Goal: Task Accomplishment & Management: Complete application form

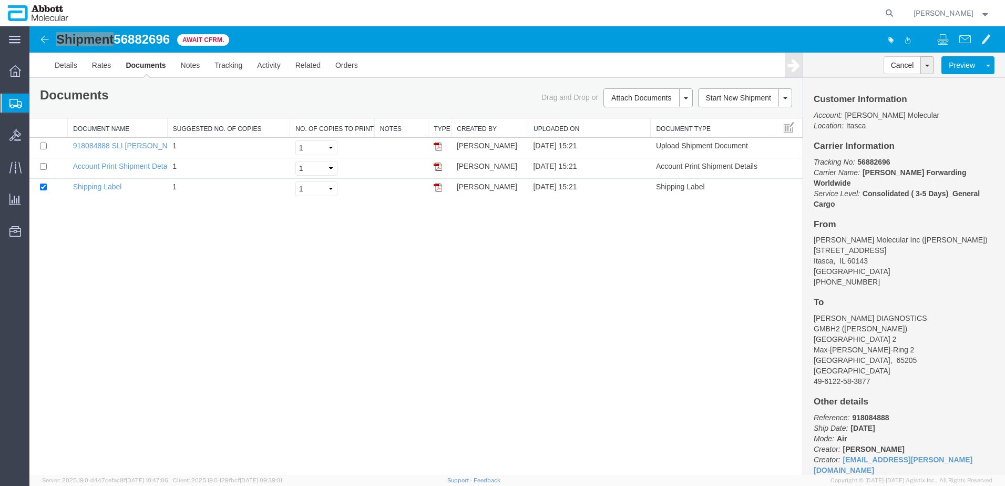
click at [0, 0] on span "Create from Template" at bounding box center [0, 0] width 0 height 0
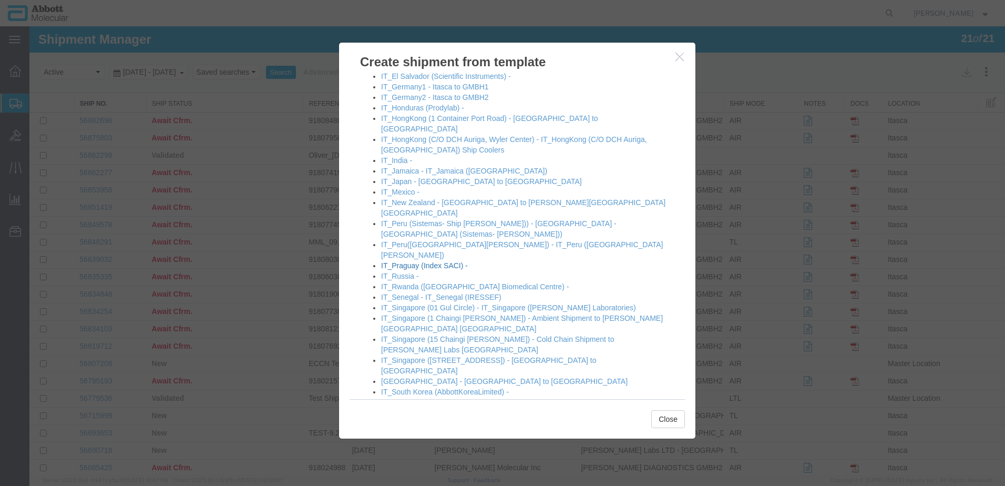
scroll to position [684, 0]
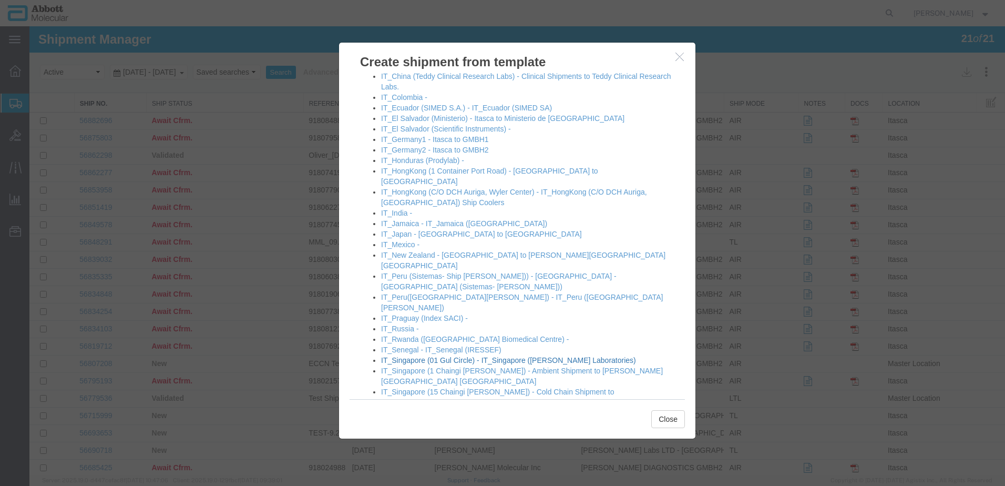
click at [424, 356] on link "IT_Singapore (01 Gul Circle) - IT_Singapore ([PERSON_NAME] Laboratories)" at bounding box center [508, 360] width 255 height 8
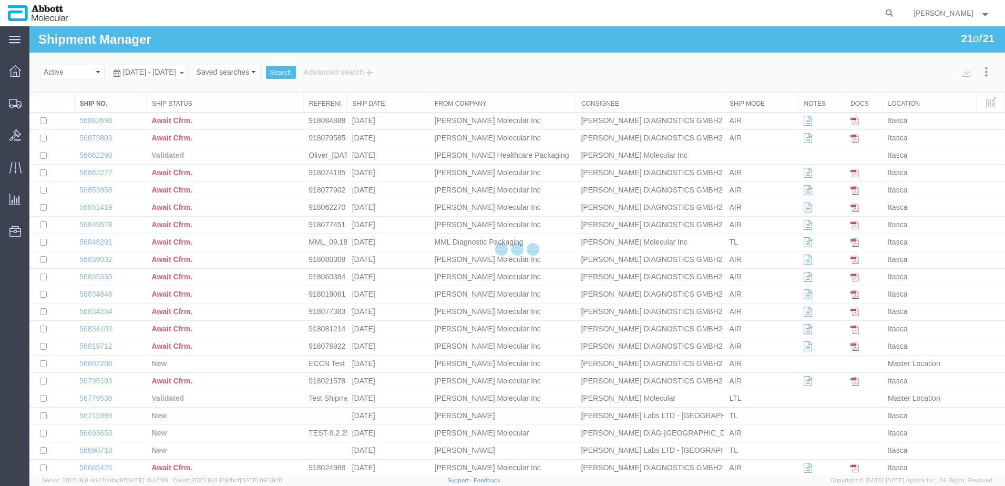
select select "48454"
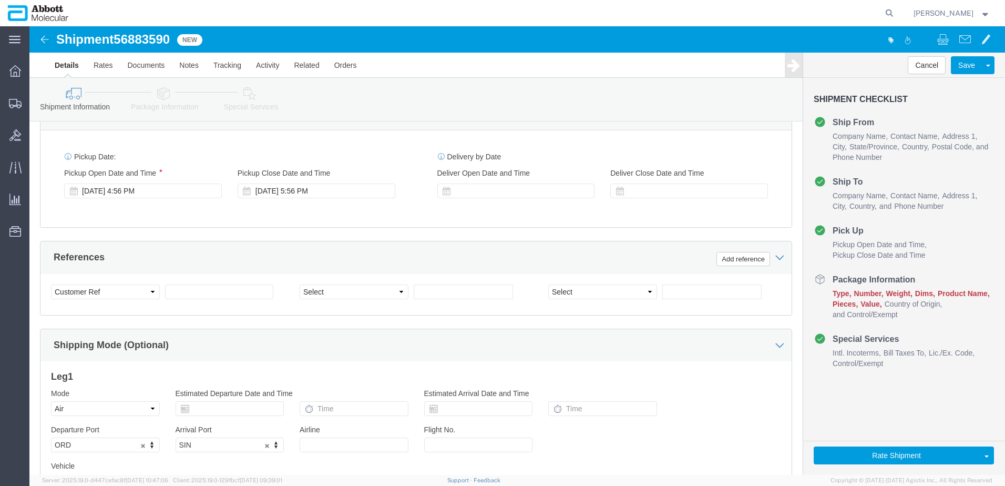
scroll to position [578, 0]
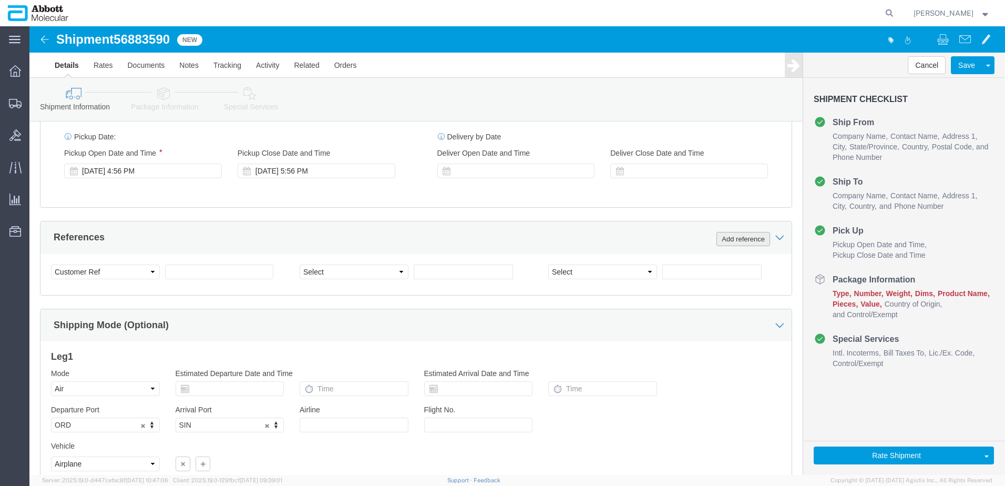
click button "Add reference"
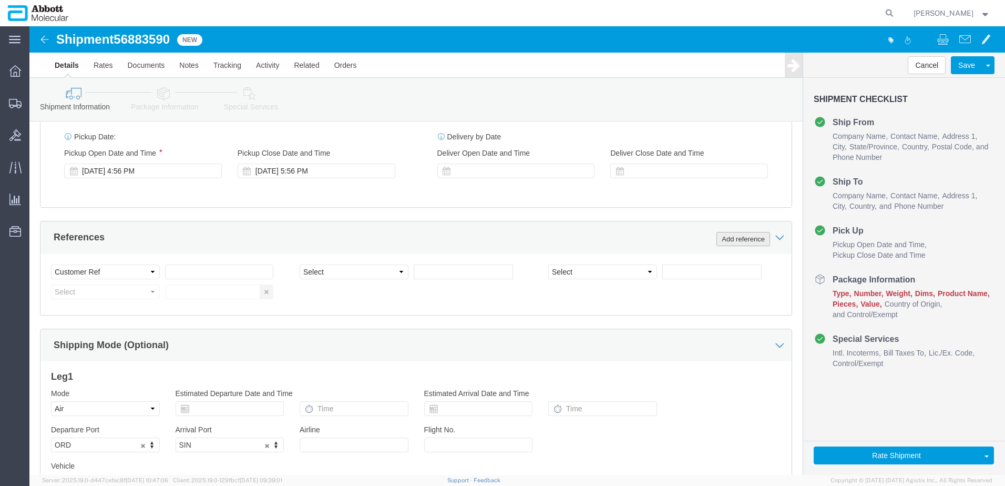
click button "Add reference"
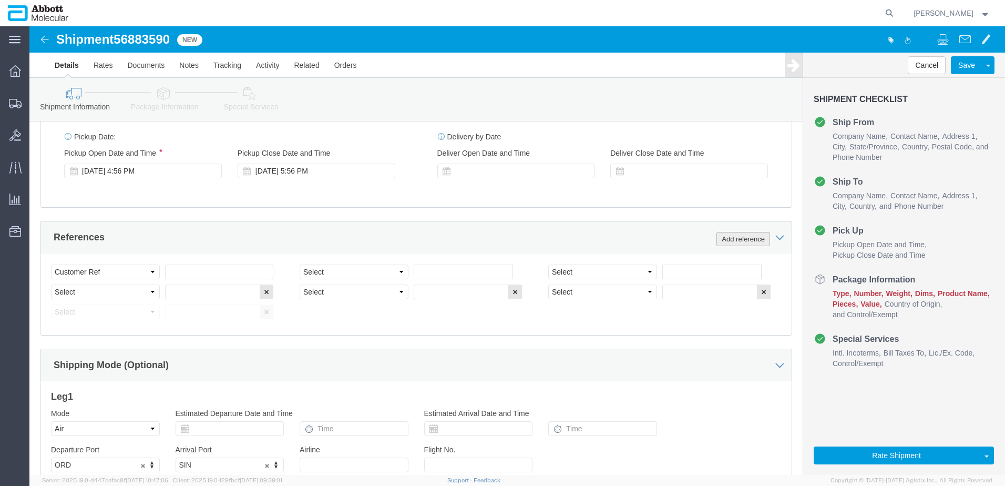
click button "Add reference"
click input "text"
paste input "620708950"
type input "620708950"
select select "INVOICE"
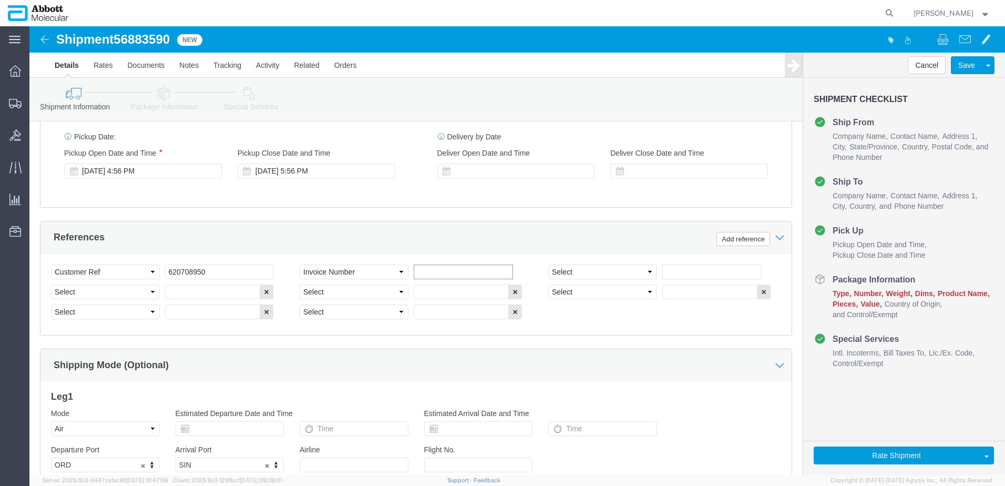
paste input "620719779"
type input "620719779"
select select "INVOICE"
paste input "620719779"
type input "620719780"
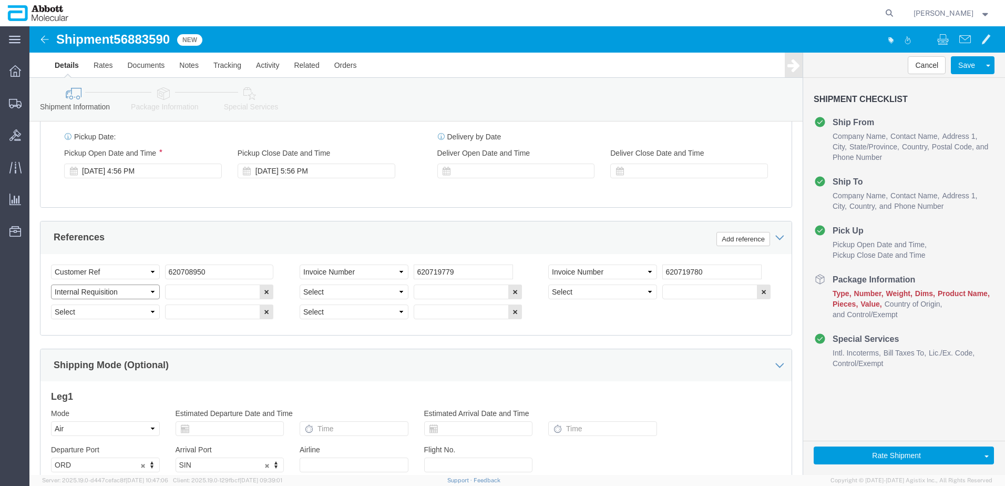
select select "INVOICE"
paste input "620719780"
type input "620719781"
select select "INVOICE"
paste input "620719780"
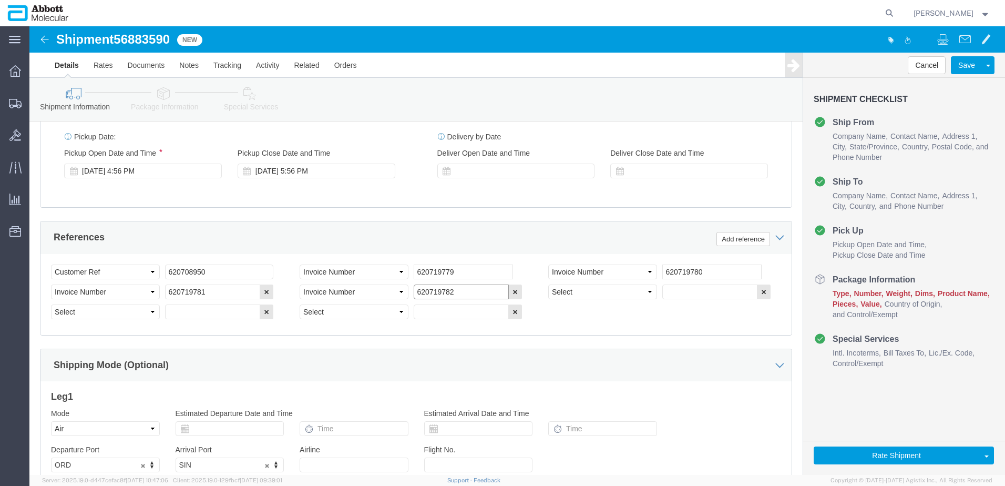
type input "620719782"
select select "INVOICE"
paste input "620719780"
type input "620719783"
select select "INVOICE"
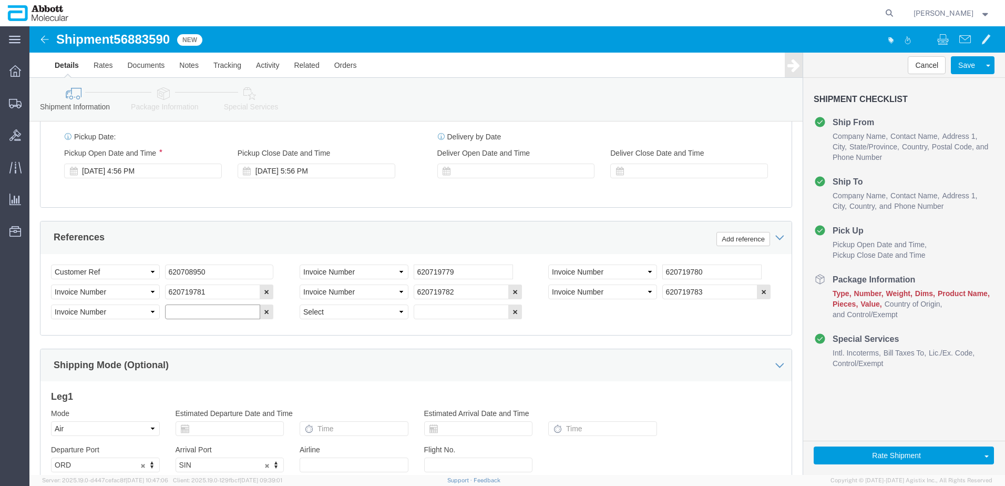
paste input "620719780"
type input "620719784"
select select "INVOICE"
paste input "620719780"
type input "620719785"
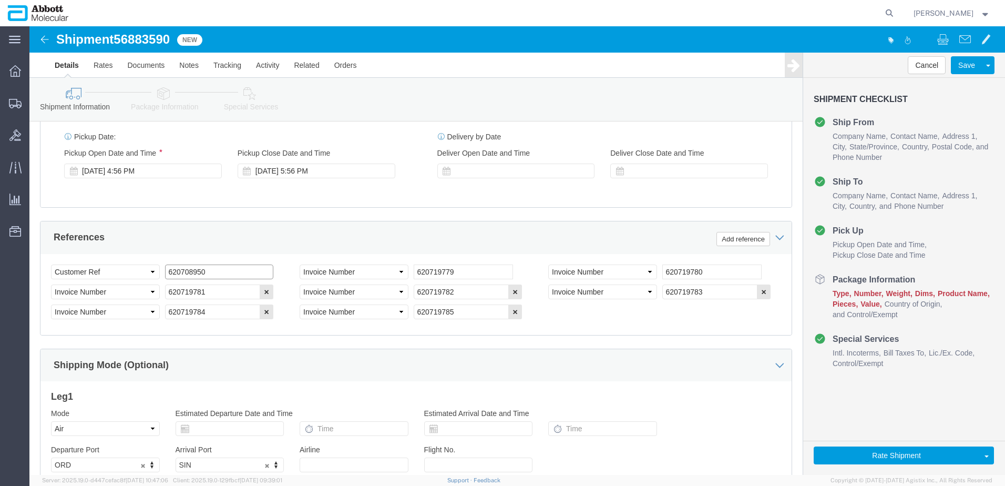
drag, startPoint x: 195, startPoint y: 250, endPoint x: 138, endPoint y: 269, distance: 60.5
click div "Select Account Type Activity ID Airline Appointment Number ASN Batch Request # …"
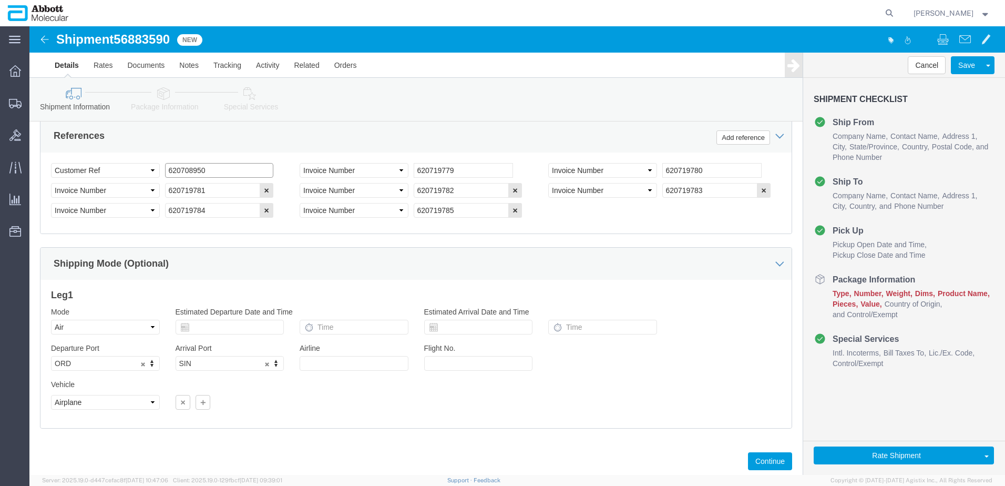
scroll to position [707, 0]
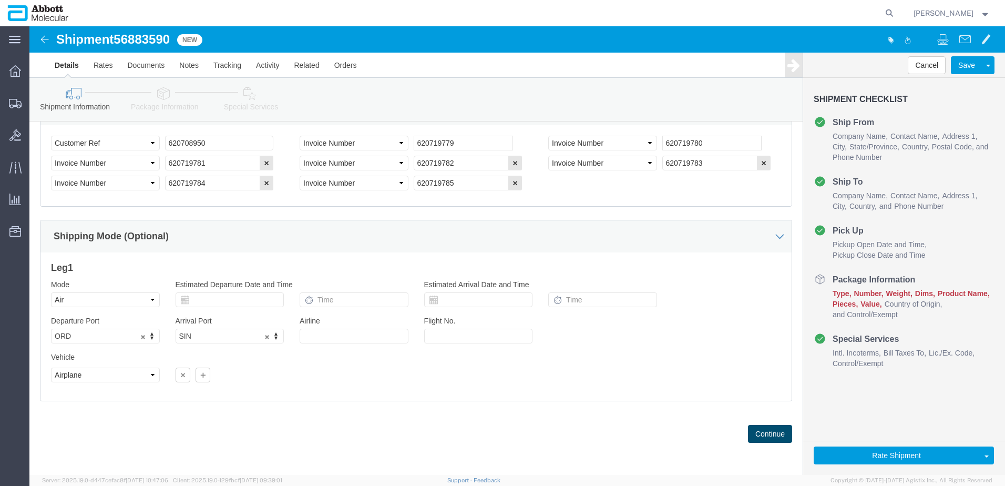
click button "Continue"
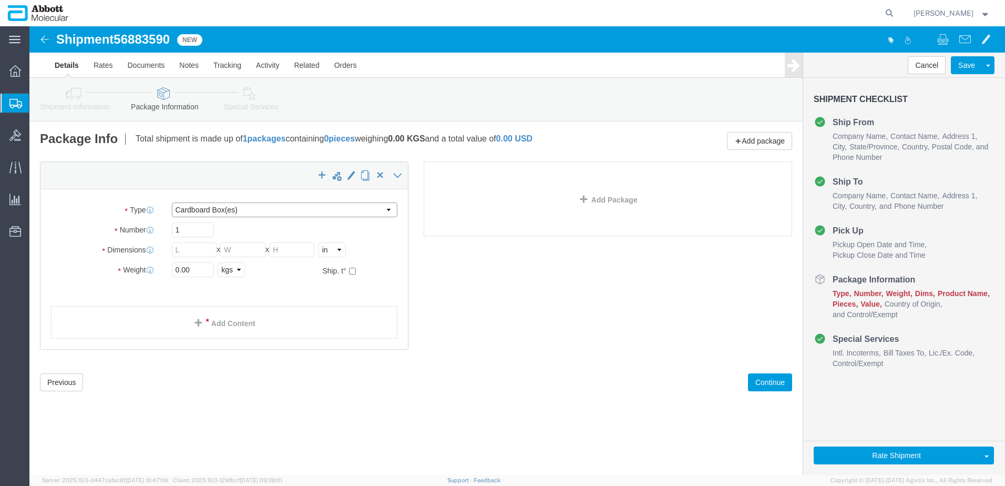
click select "Select Box (B) Box (C) Box (D) Cardboard Box(es) Crate (Instrument) Crate(s) En…"
select select "PSST"
click select "Select Box (B) Box (C) Box (D) Cardboard Box(es) Crate (Instrument) Crate(s) En…"
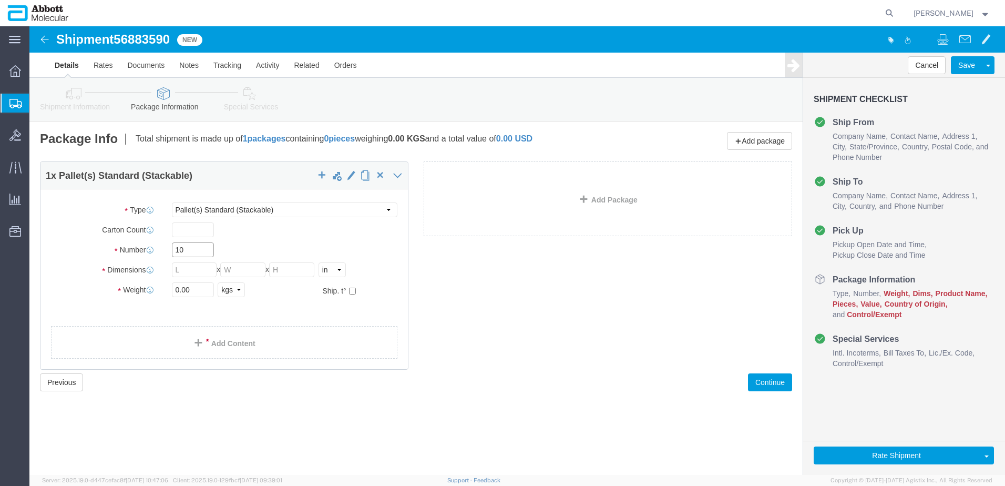
type input "10"
type input "48"
type input "40"
type input "52"
type input "1900"
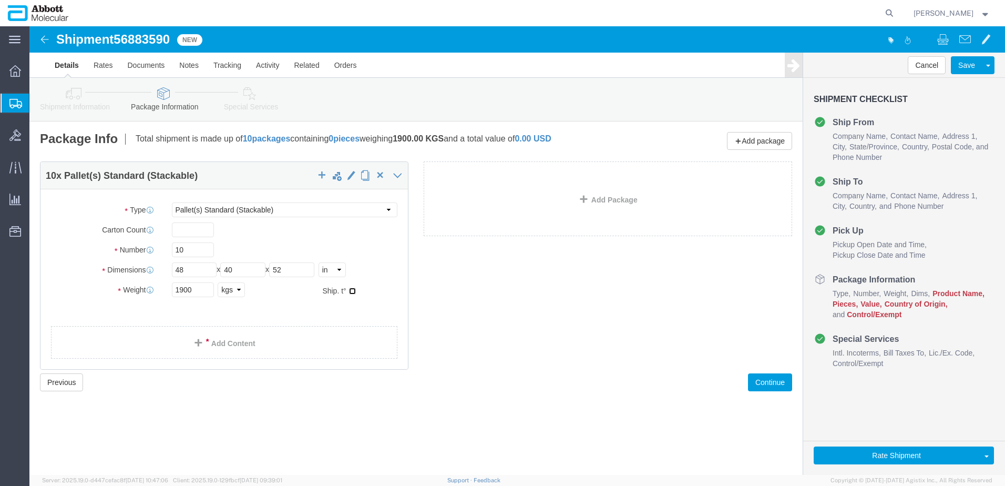
click input "checkbox"
checkbox input "true"
type input "AMBIENT"
click link "Add Content"
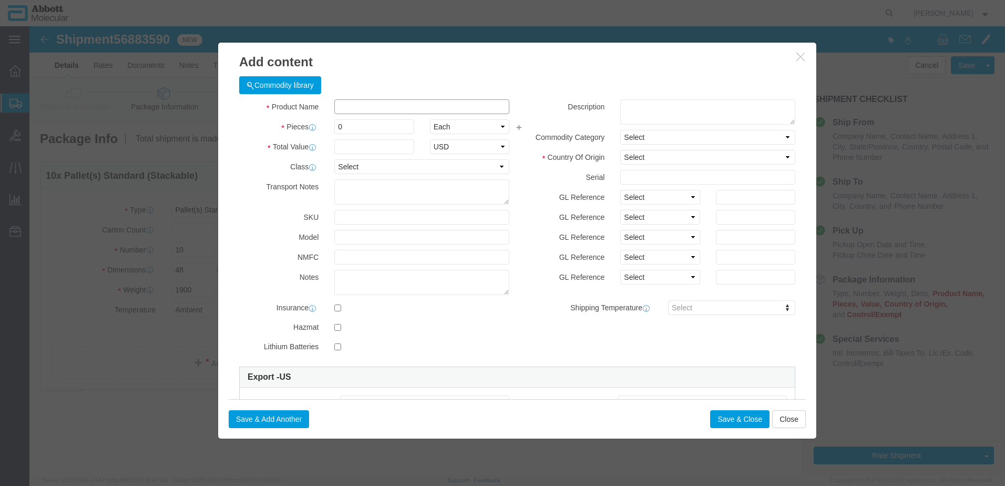
click input "text"
type input "09N2610"
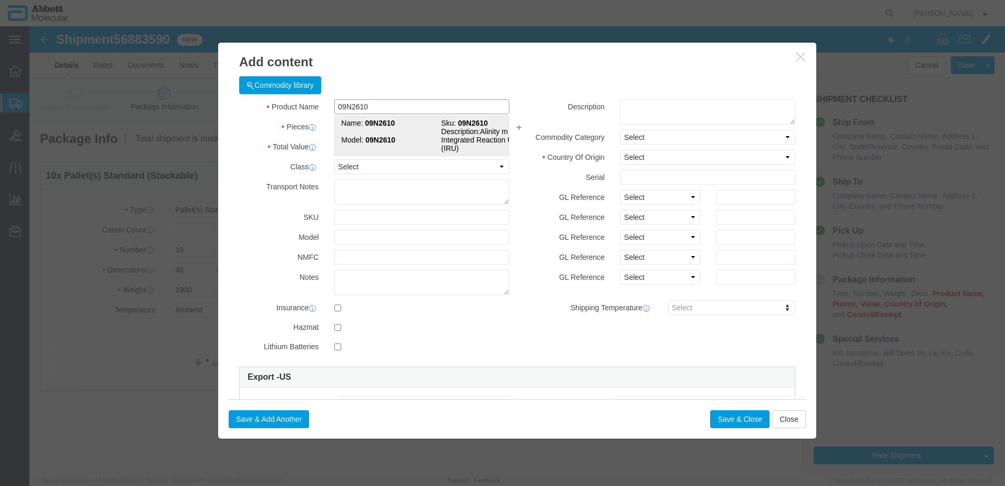
click td "Model: 09N2610"
type input "1"
select select
select select "US"
type input "AMBIENT"
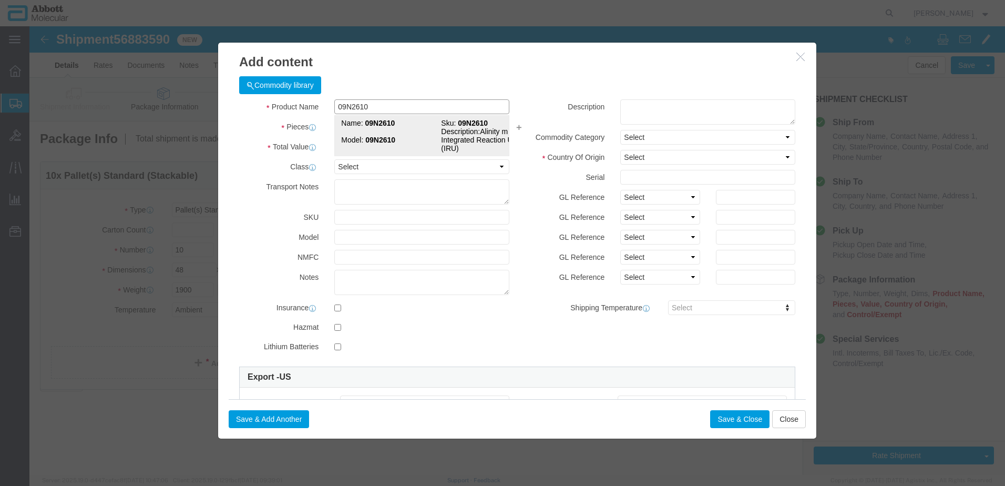
type input "3926909985"
select select "BIS"
checkbox input "false"
type input "09N2610"
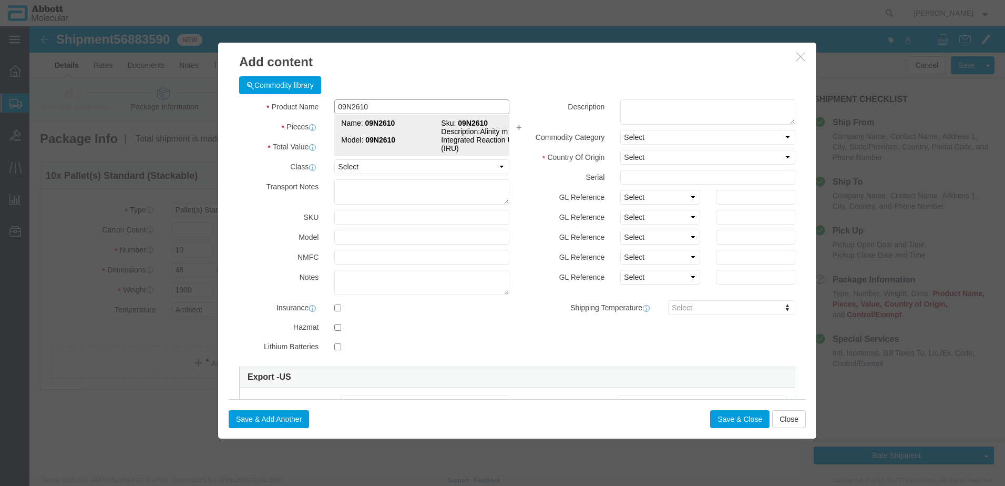
type input "09N2610"
type textarea "Alinity m Integrated Reaction Units (IRU)"
select select "NLR"
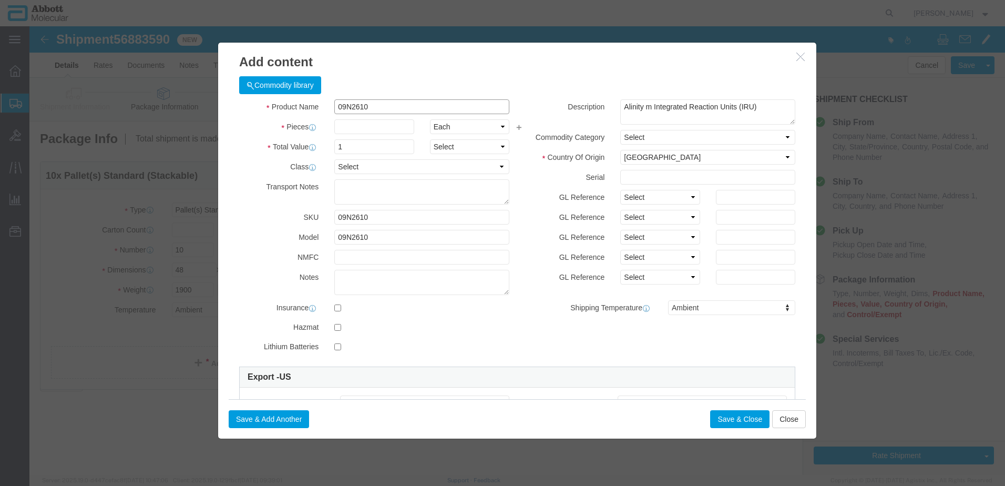
type input "09N2610"
type input "200"
click select "Select Account Type Activity ID Airline Appointment Number ASN Batch Number Bil…"
select select "BATCH_NUMBER"
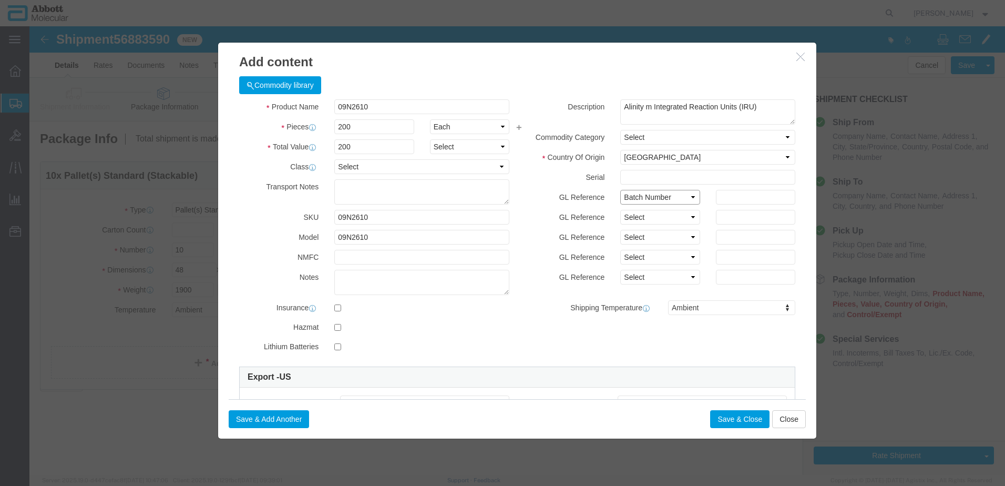
click select "Select Account Type Activity ID Airline Appointment Number ASN Batch Number Bil…"
type input "3356387"
click button "Save & Add Another"
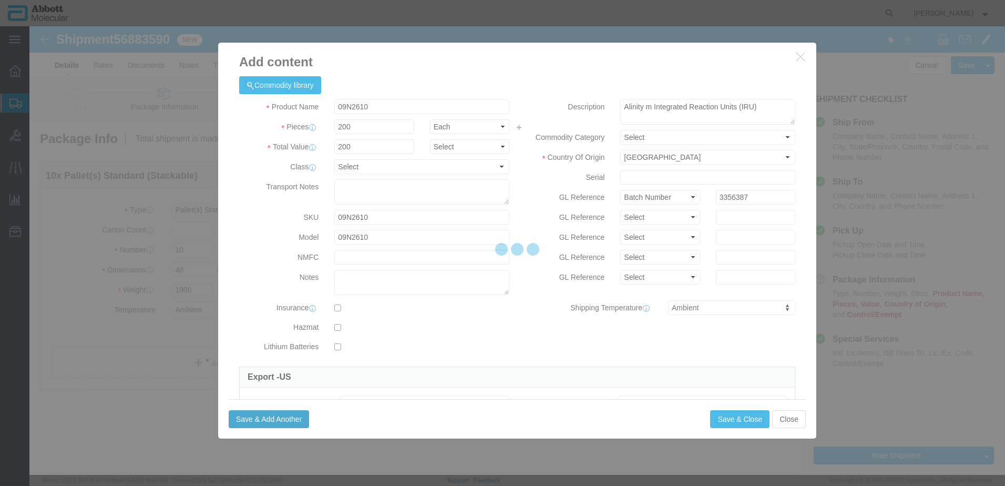
select select "EA"
select select
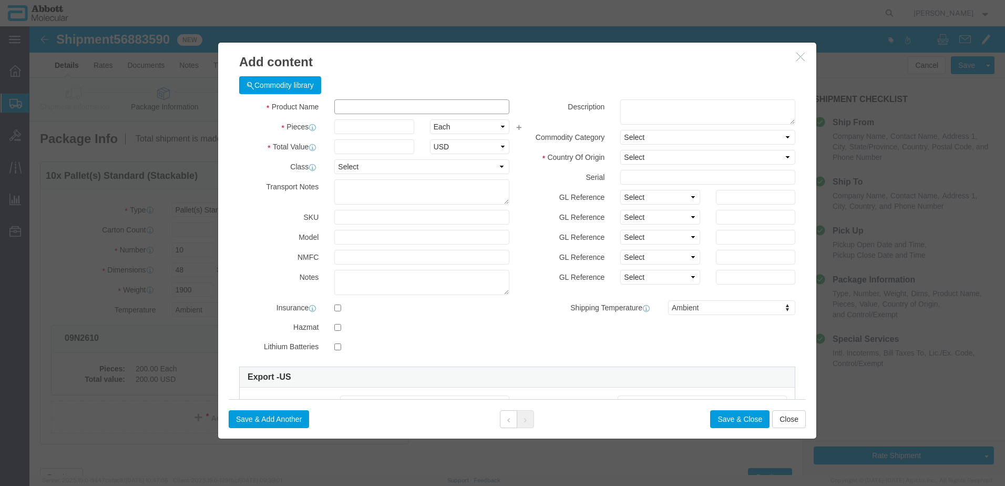
click input "text"
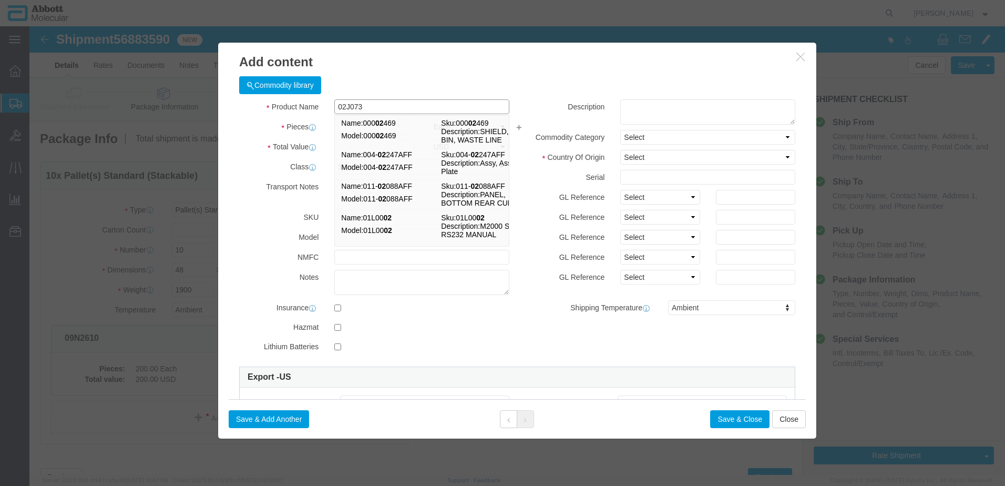
type input "02J0730"
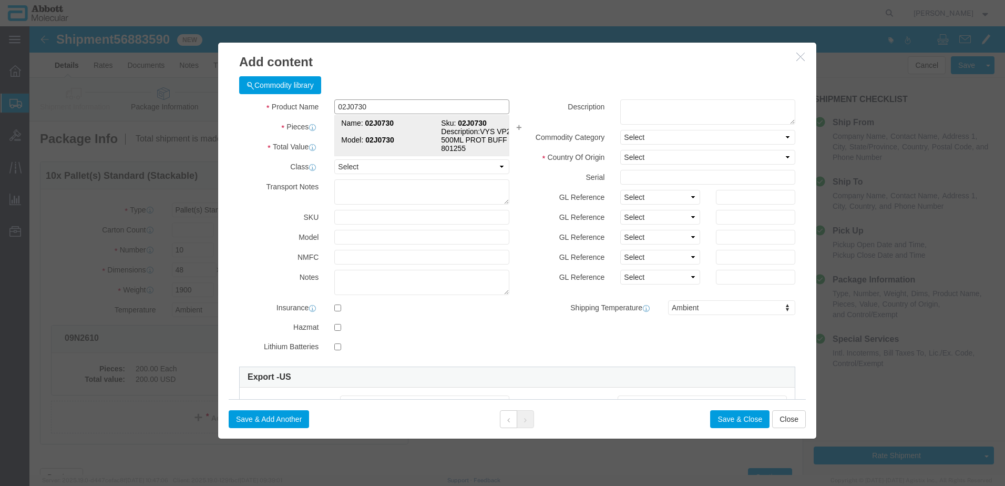
click div "Name: 02J0730 Sku: 02J0730 Model: 02J0730 Description: VYS VP2000 500ML PROT BU…"
type input "1"
select select
select select "US"
type input "3822190080"
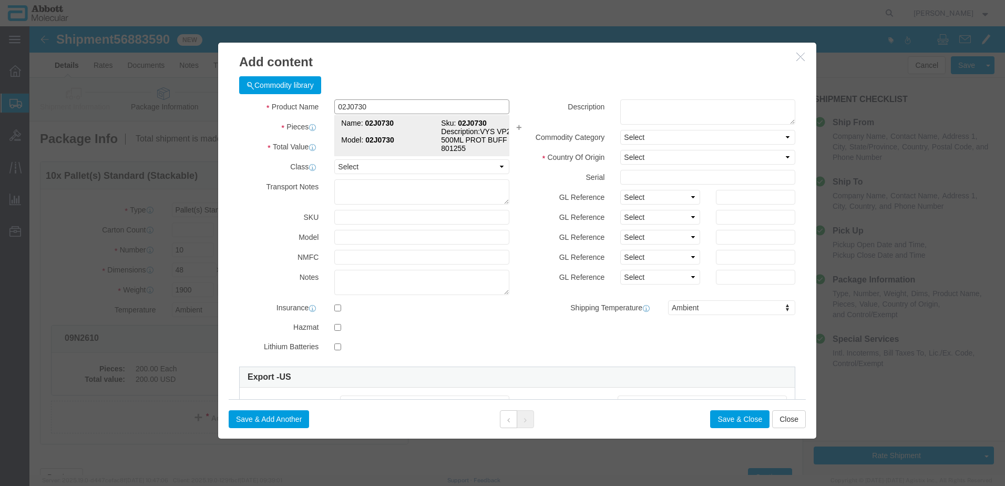
select select "BIS"
checkbox input "false"
type input "02J0730"
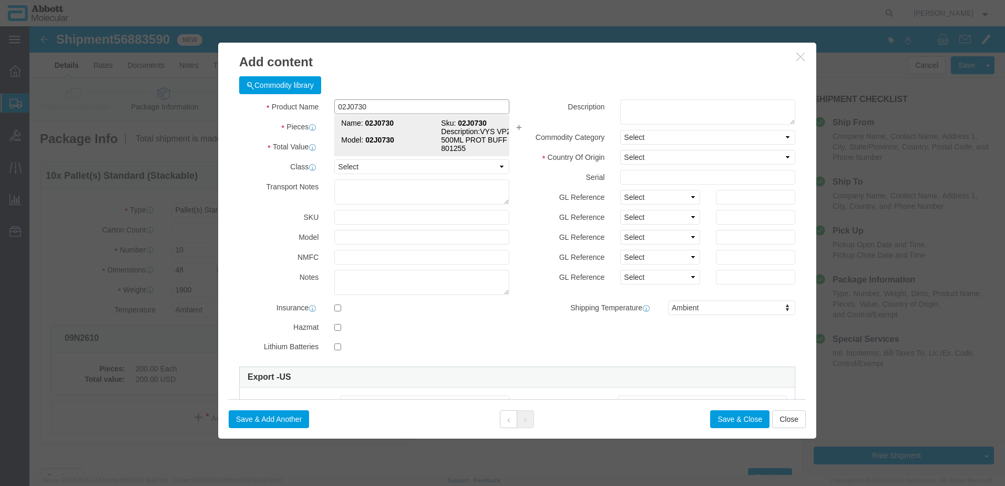
type textarea "VYS VP2000 500ML PROT BUFF 30-801255"
select select "NLR"
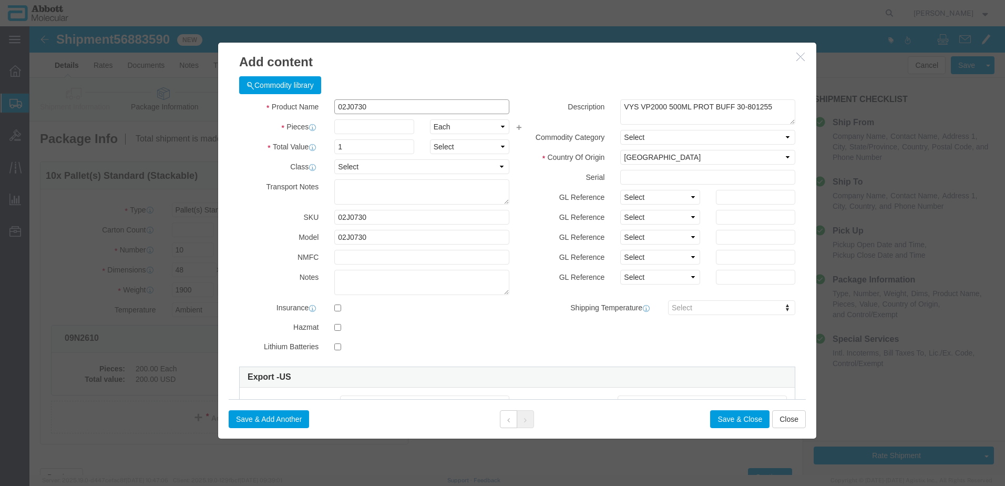
type input "02J0730"
type input "50"
click select "Select Account Type Activity ID Airline Appointment Number ASN Batch Number Bil…"
select select "BATCH_NUMBER"
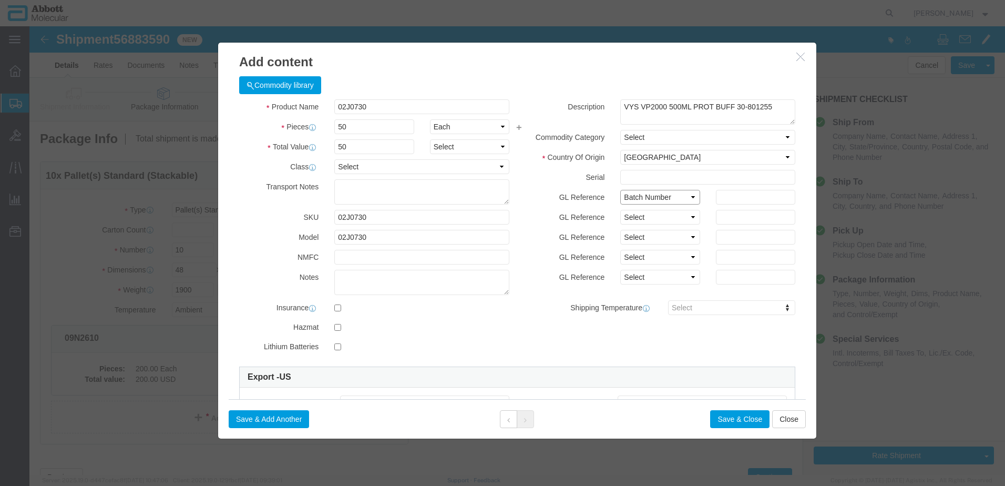
click select "Select Account Type Activity ID Airline Appointment Number ASN Batch Number Bil…"
type input "25F2356540"
click button "Save & Add Another"
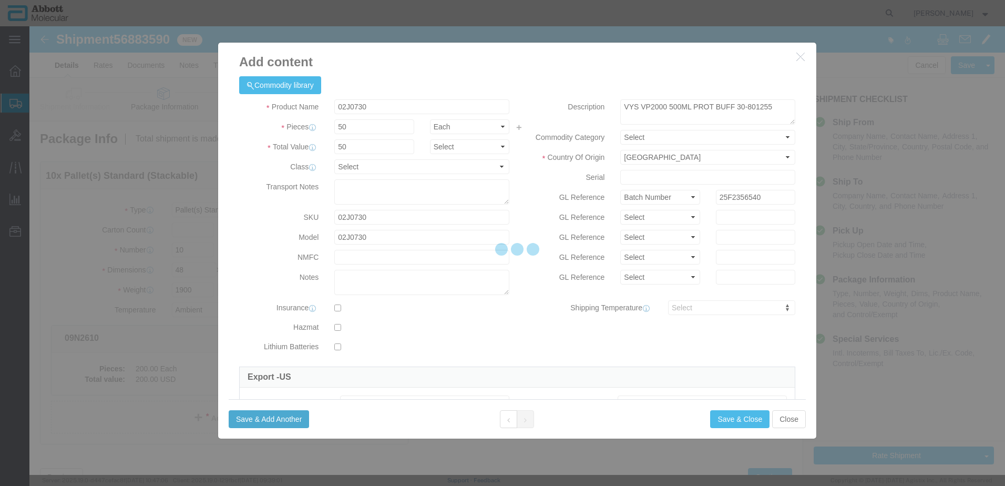
select select "EA"
select select
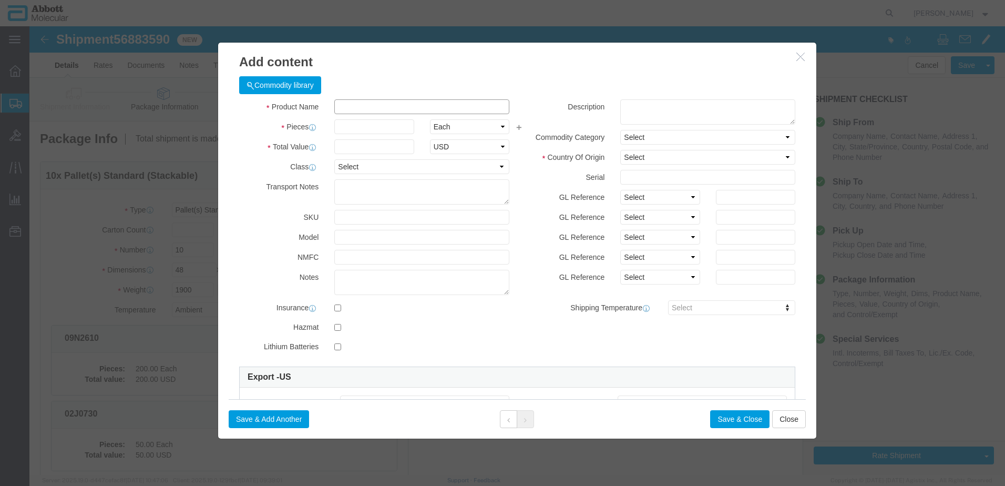
click input "text"
type input "04J7175"
click div "Name: 04J7175 Sku: 04J7175 Model: 04J7175 Description: M2K OPT ADHSV CVR(1X100)"
type input "1"
select select
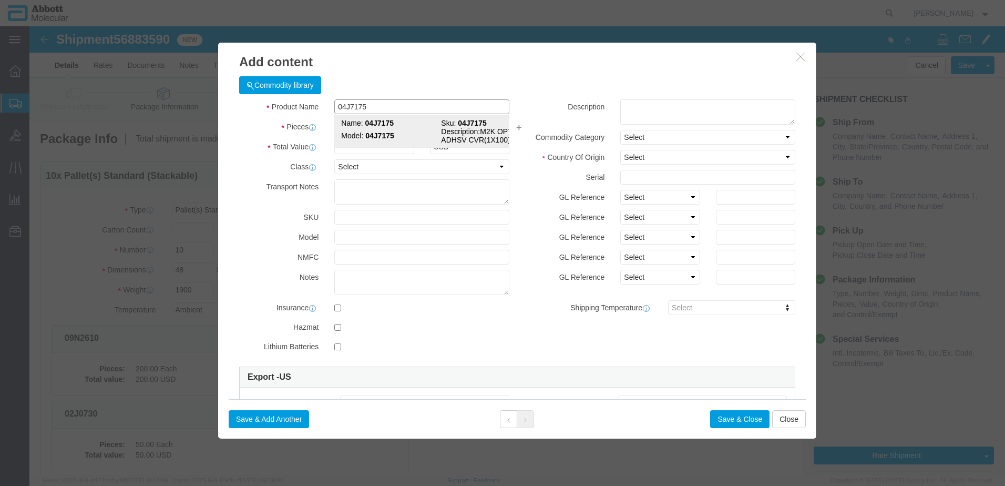
select select "US"
type input "3926909985"
select select "BIS"
checkbox input "false"
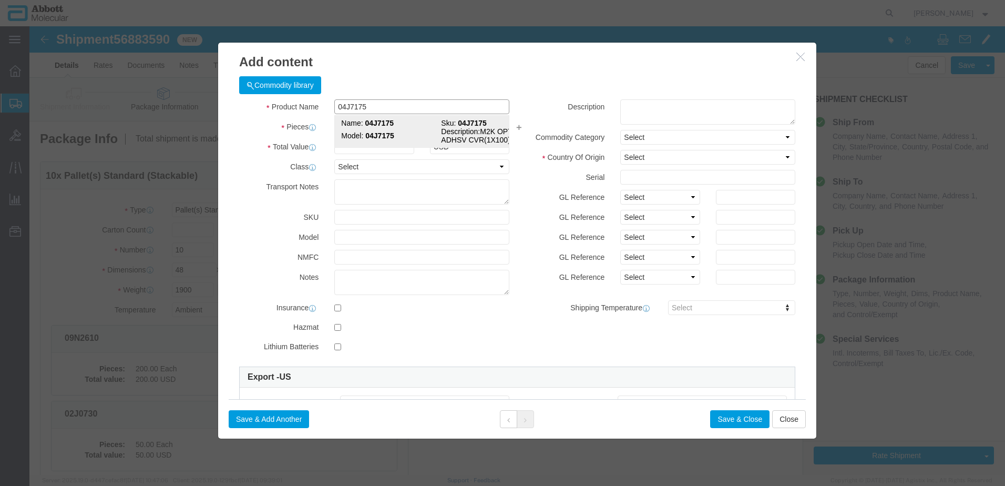
type input "04J7175"
type textarea "M2K OPT ADHSV CVR(1X100)"
select select "NLR"
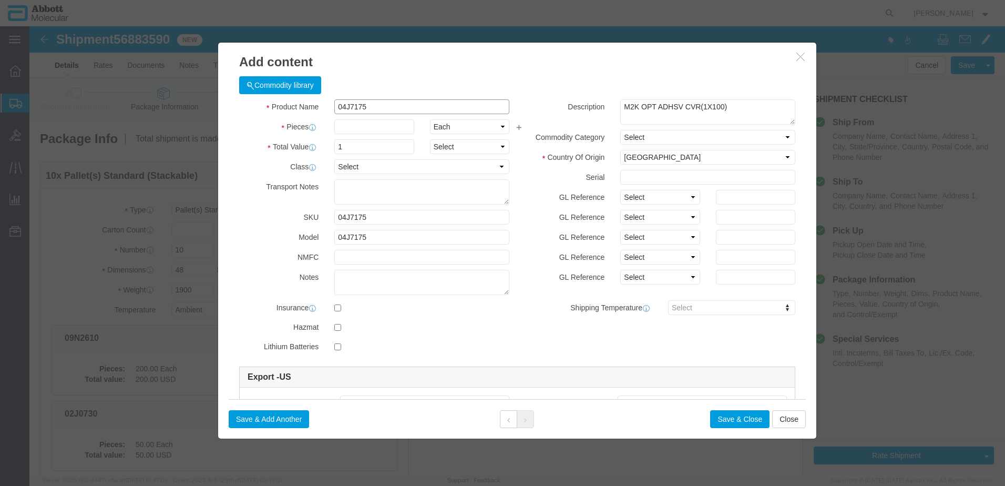
type input "04J7175"
type input "4"
drag, startPoint x: 625, startPoint y: 171, endPoint x: 622, endPoint y: 180, distance: 9.3
click select "Select Account Type Activity ID Airline Appointment Number ASN Batch Number Bil…"
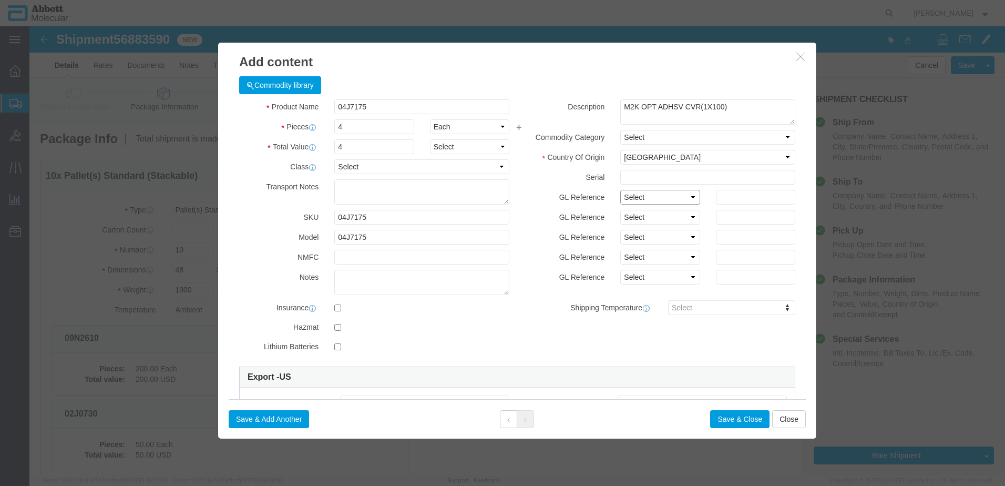
select select "BATCH_NUMBER"
click select "Select Account Type Activity ID Airline Appointment Number ASN Batch Number Bil…"
type input "33WR7L"
click button "Save & Add Another"
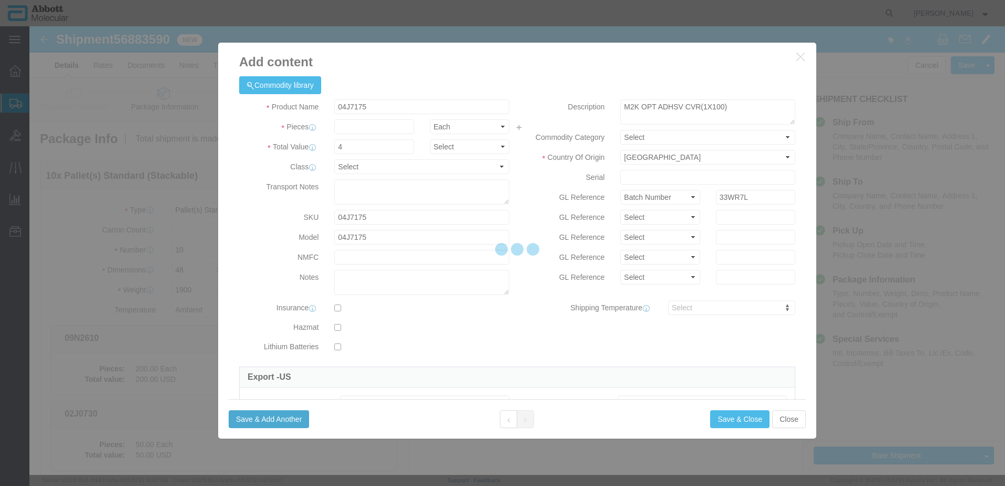
select select "EA"
select select
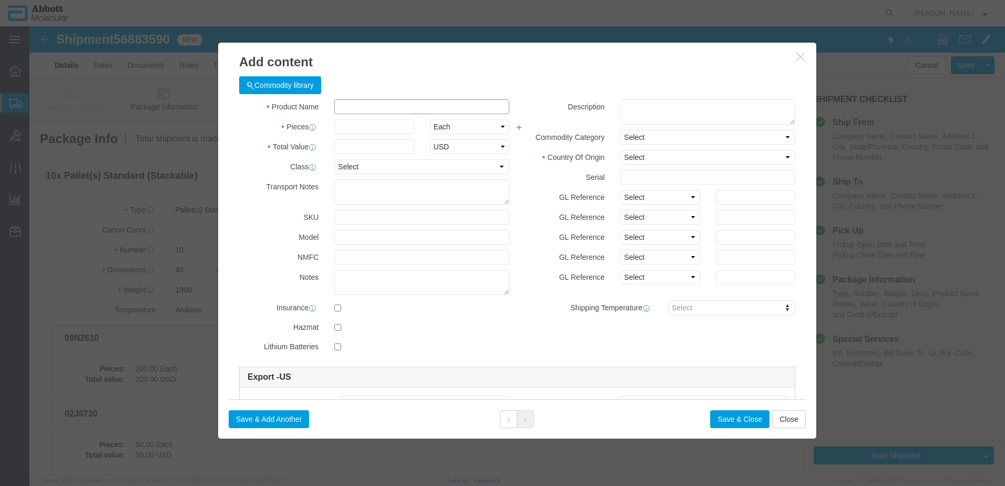
click input "text"
type input "50-148417"
click strong "50-148417"
type input "1"
select select
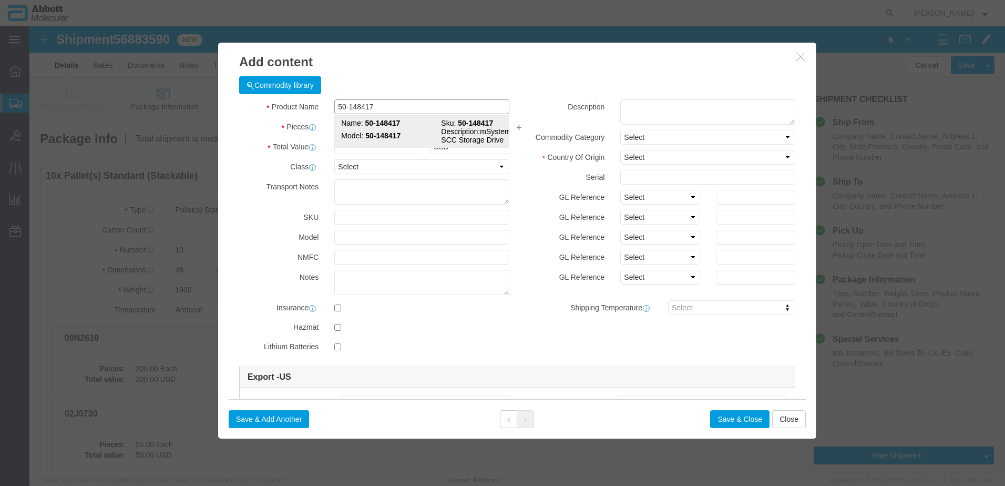
select select "MY"
type input "AMBIENT"
type input "8471704065"
select select "BIS"
checkbox input "false"
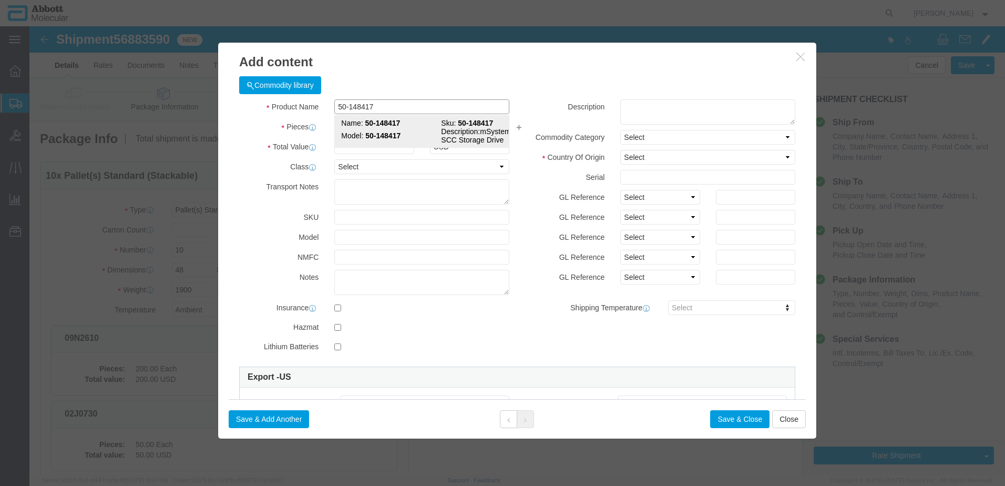
checkbox input "false"
type input "50-148417"
type textarea "mSystems SCC Storage Drive"
select select "NLR"
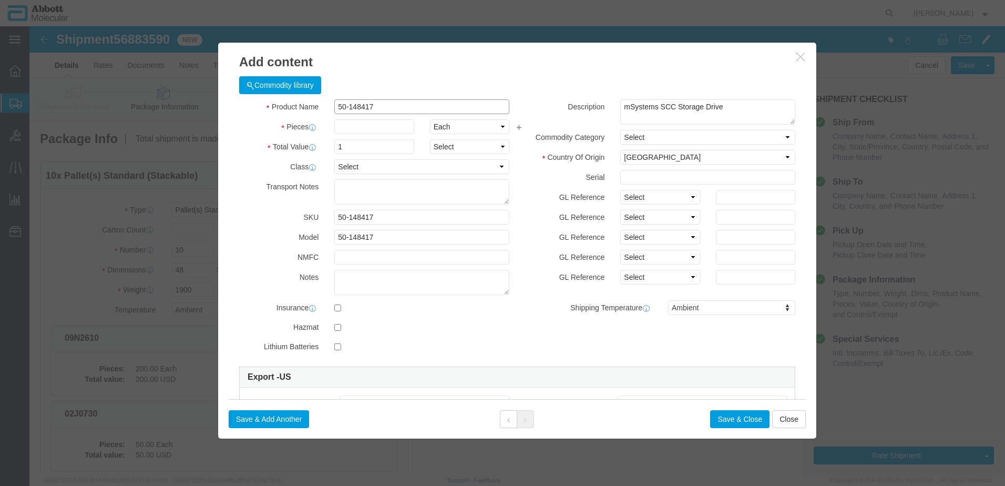
type input "50-148417"
type input "2"
click button "Save & Add Another"
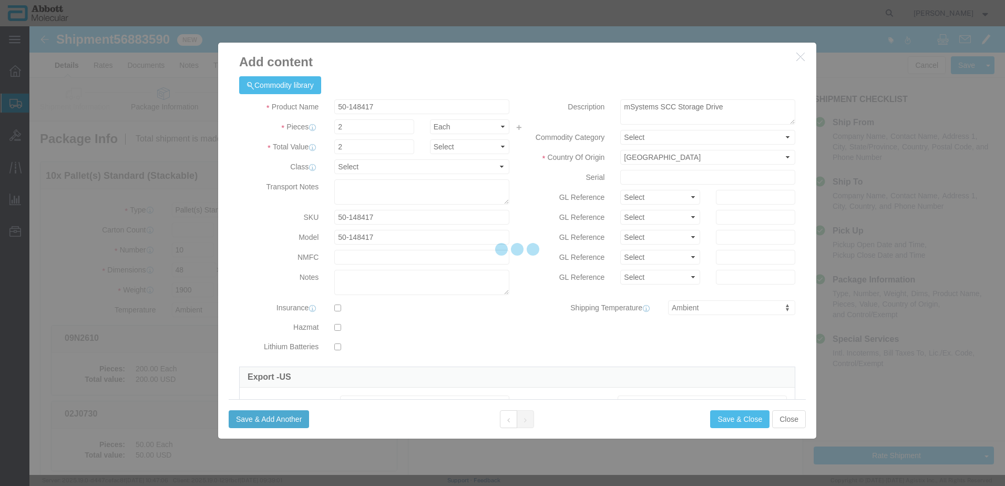
select select "EA"
select select
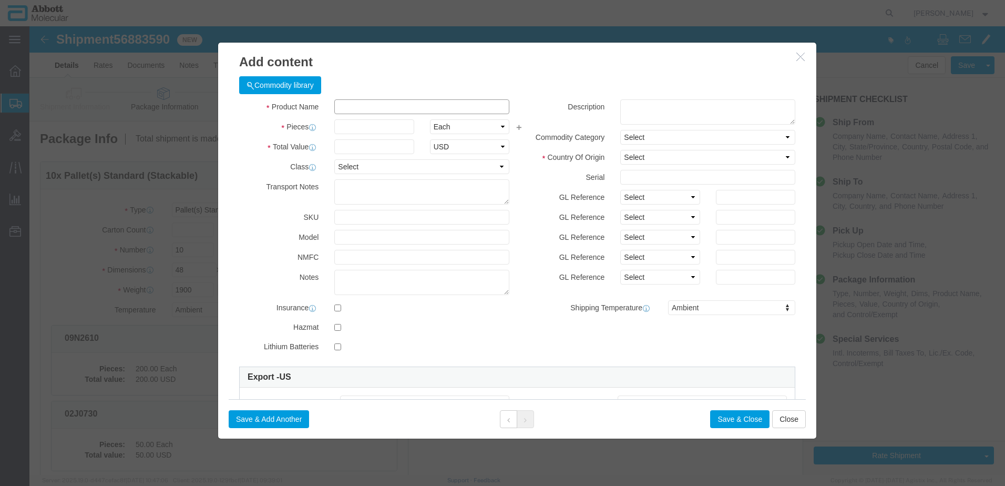
click input "text"
type input "[PHONE_NUMBER]"
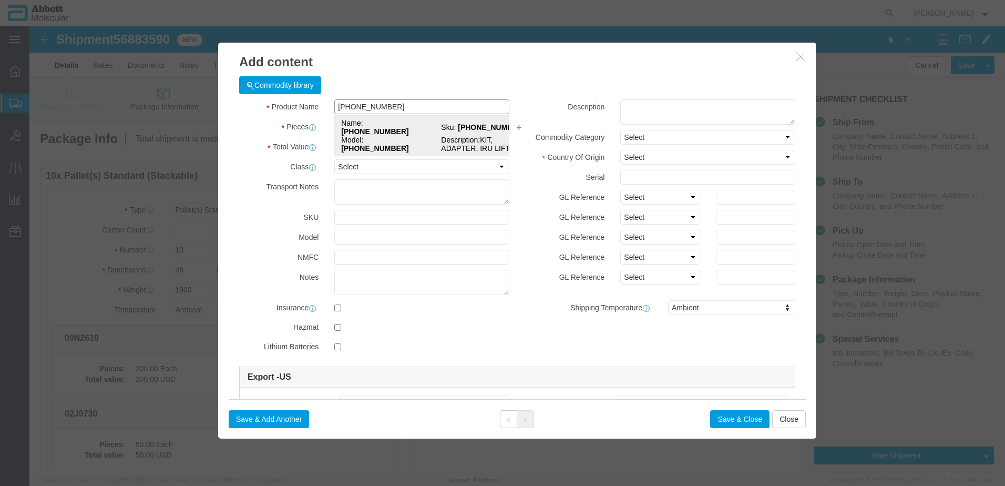
click strong "[PHONE_NUMBER]"
type input "1"
select select "USD"
select select "US"
type input "3926909989"
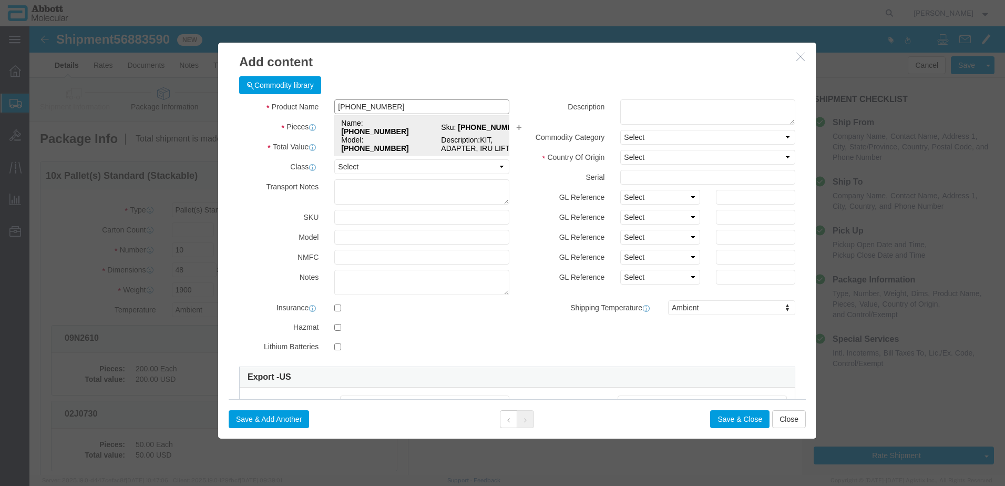
type input "EAR99"
select select "BIS"
type input "[PHONE_NUMBER]"
type textarea "KIT, ADAPTER, IRU LIFT, V2"
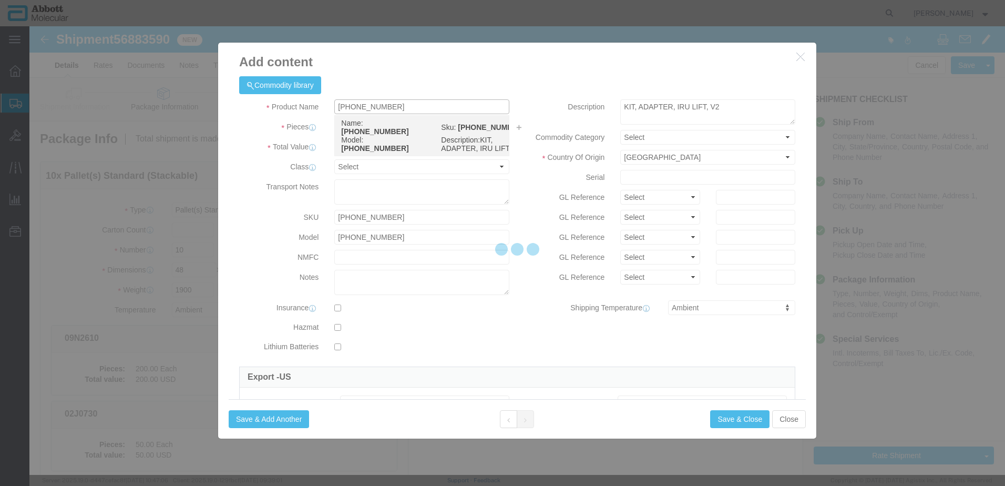
select select "NLR"
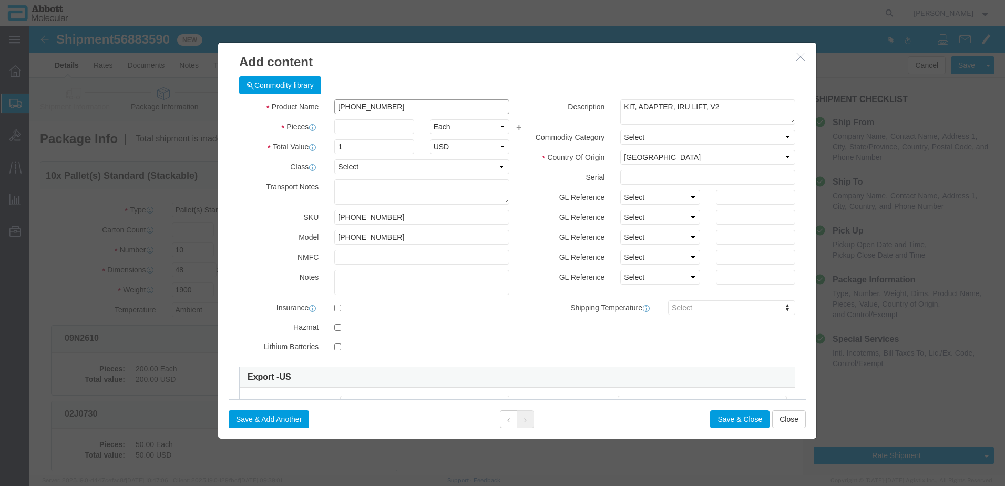
type input "[PHONE_NUMBER]"
type input "10"
click select "Select Account Type Activity ID Airline Appointment Number ASN Batch Number Bil…"
select select "BATCH_NUMBER"
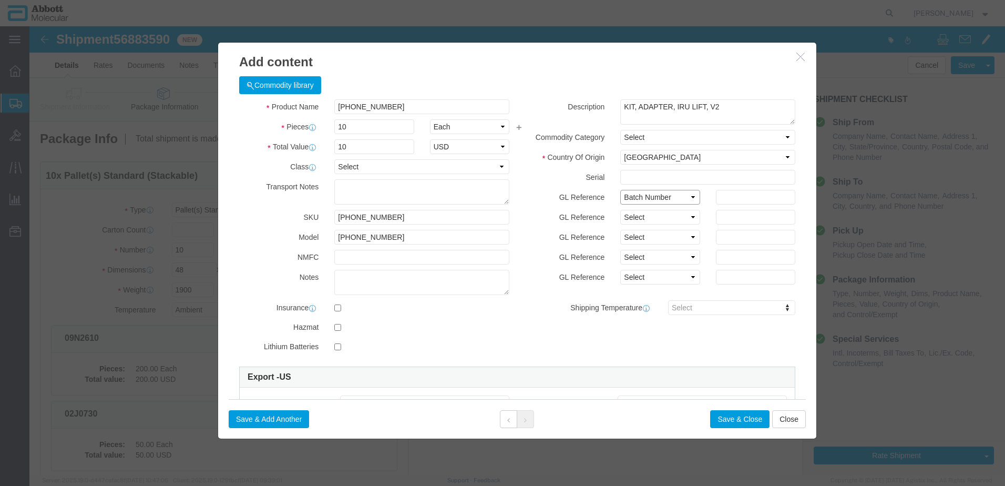
click select "Select Account Type Activity ID Airline Appointment Number ASN Batch Number Bil…"
type input "1001028051"
click button "Save & Add Another"
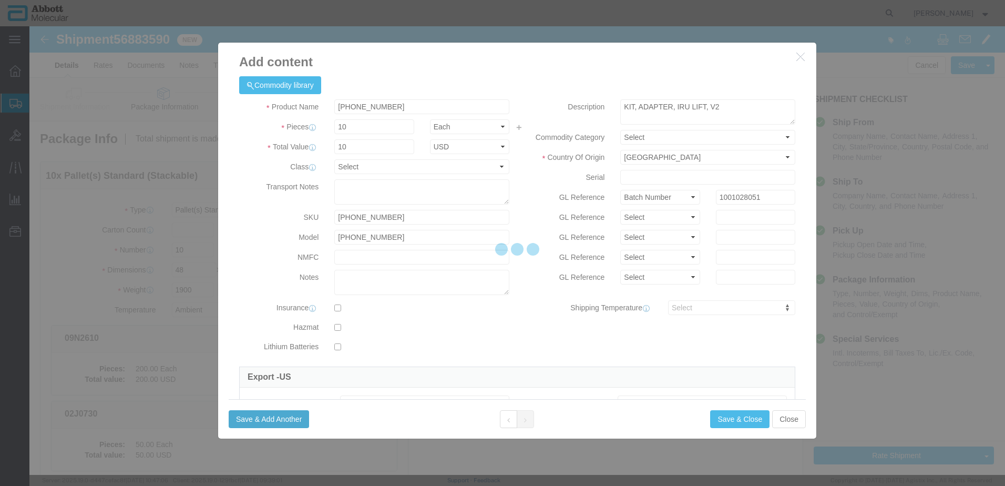
select select "EA"
select select
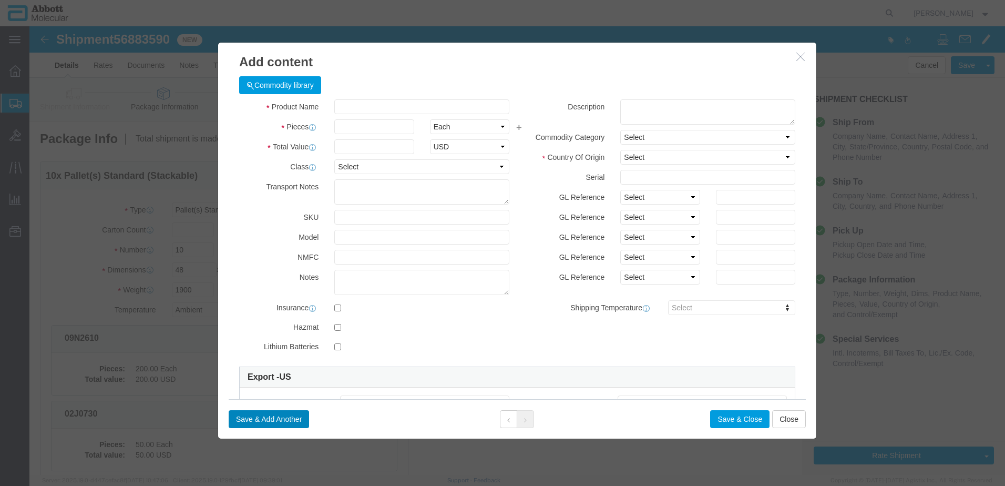
select select "USD"
click input "text"
type input "09N2004"
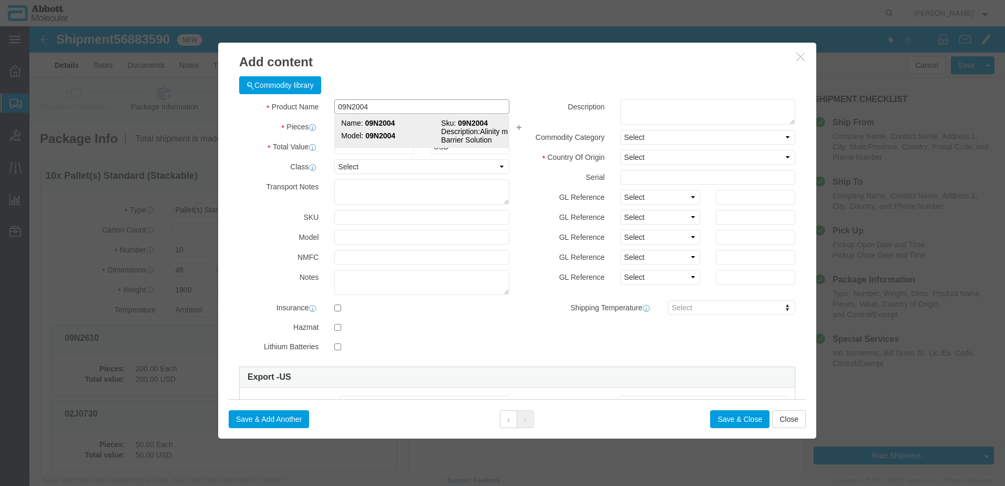
click div "Name: 09N2004 Sku: 09N2004 Model: 09N2004 Description: Alinity m Vapor Barrier …"
type input "1"
select select
select select "US"
type input "AMBIENT"
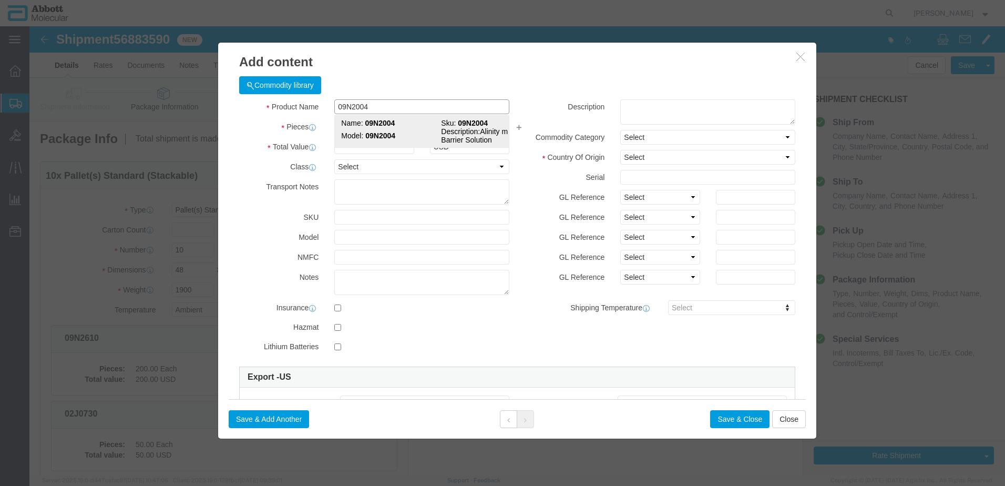
type input "2710194540"
select select "BIS"
checkbox input "false"
type input "09N2004"
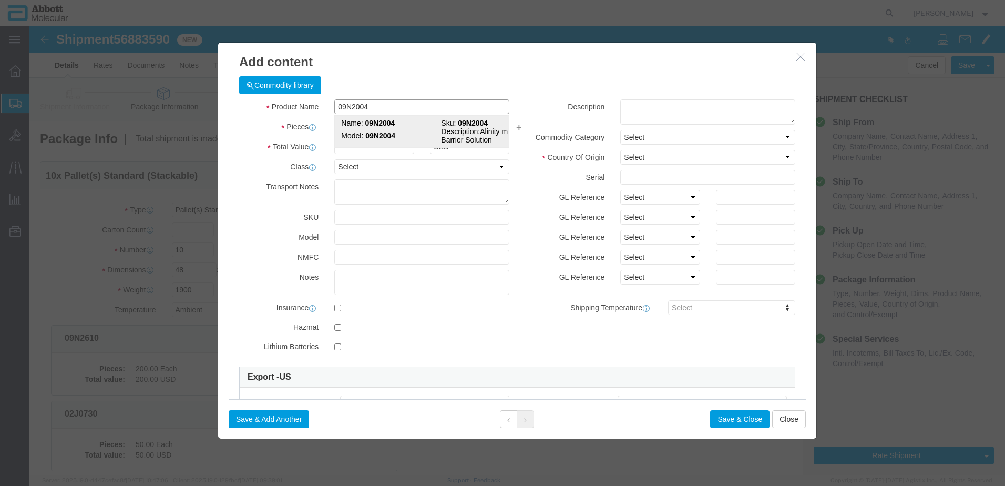
type input "09N2004"
type textarea "Alinity m Vapor Barrier Solution"
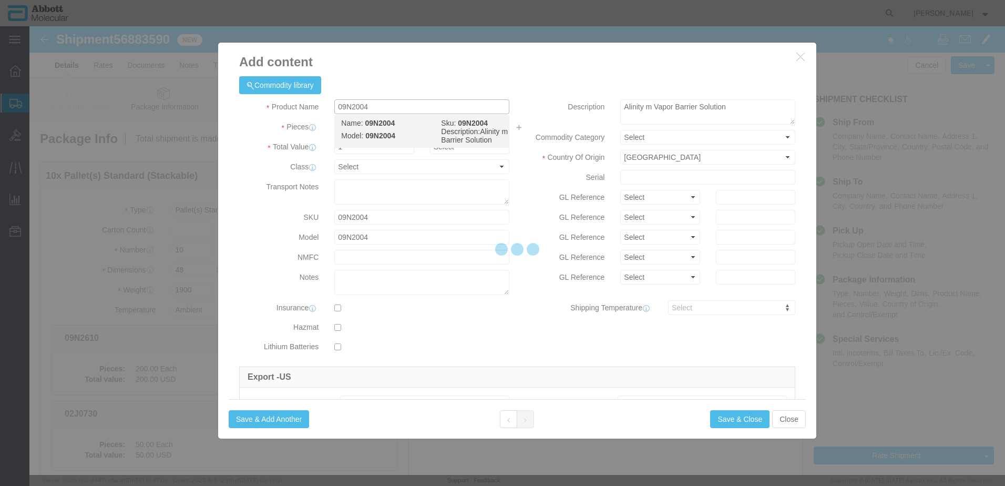
select select "NLR"
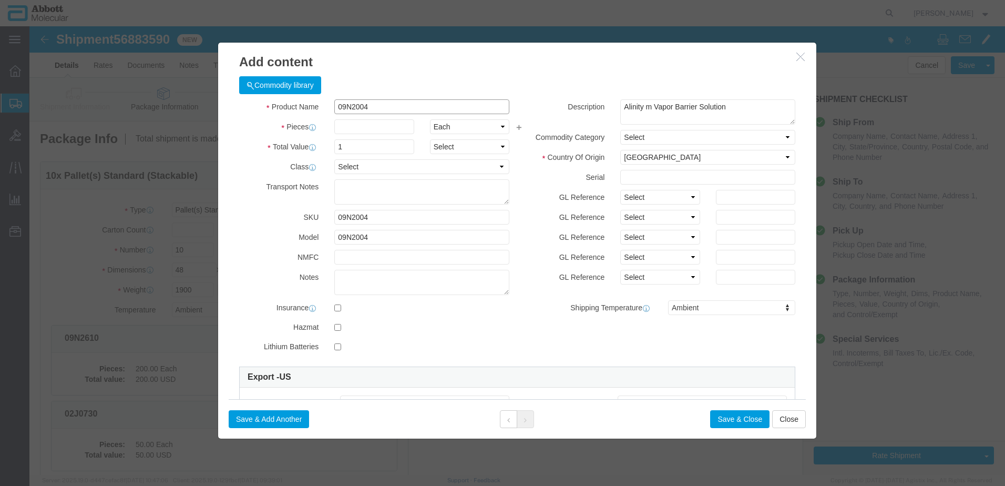
type input "09N2004"
type input "30"
click select "Select Account Type Activity ID Airline Appointment Number ASN Batch Number Bil…"
select select "BATCH_NUMBER"
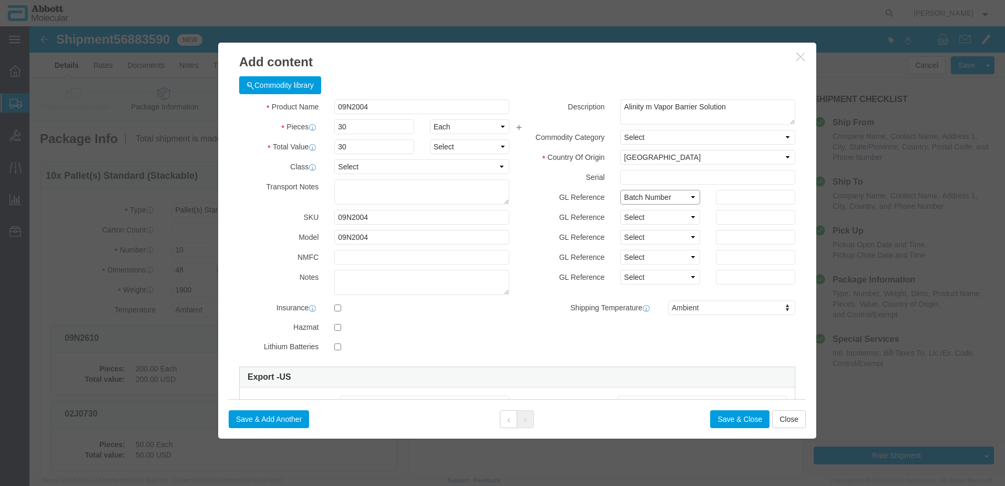
click select "Select Account Type Activity ID Airline Appointment Number ASN Batch Number Bil…"
type input "3297554"
click button "Save & Add Another"
click input "text"
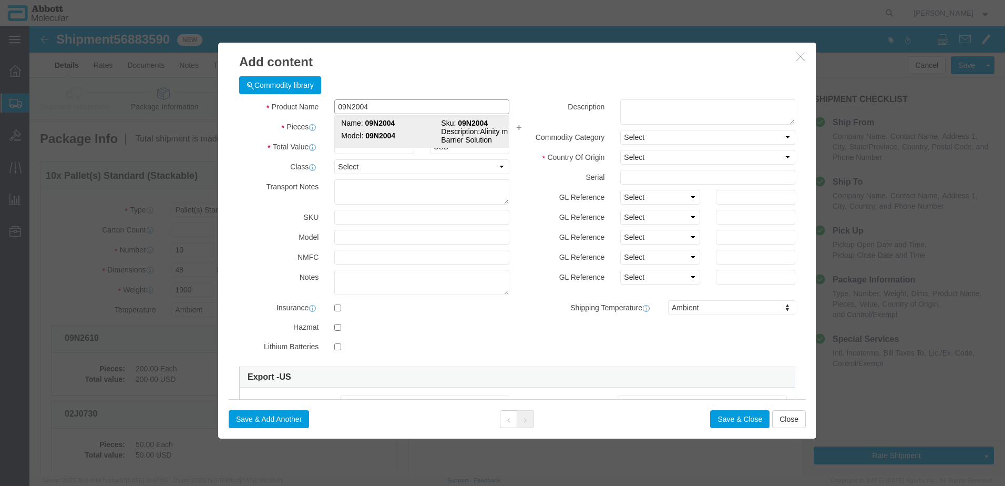
click td "Name: 09N2004"
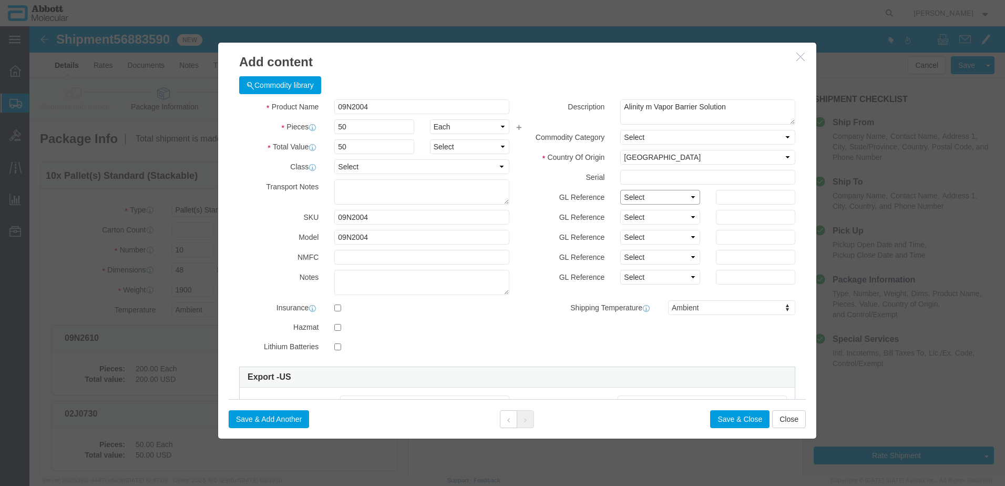
drag, startPoint x: 598, startPoint y: 174, endPoint x: 600, endPoint y: 179, distance: 5.7
click select "Select Account Type Activity ID Airline Appointment Number ASN Batch Number Bil…"
click button "Save & Add Another"
click div "Commodity library"
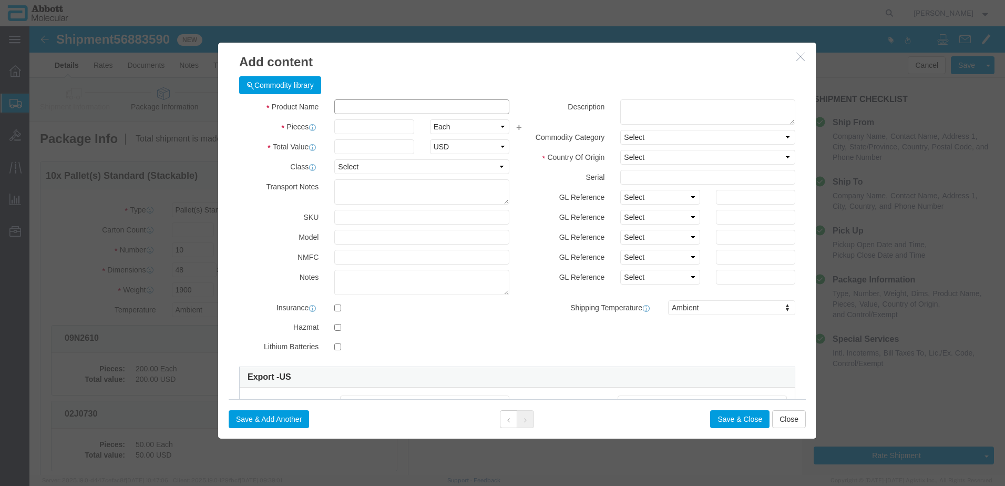
click input "text"
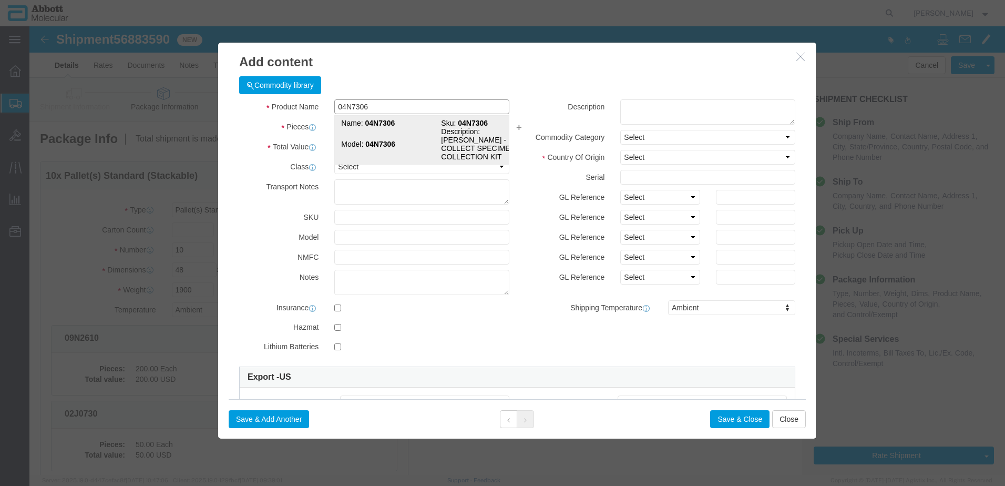
click td "Model: 04N7306"
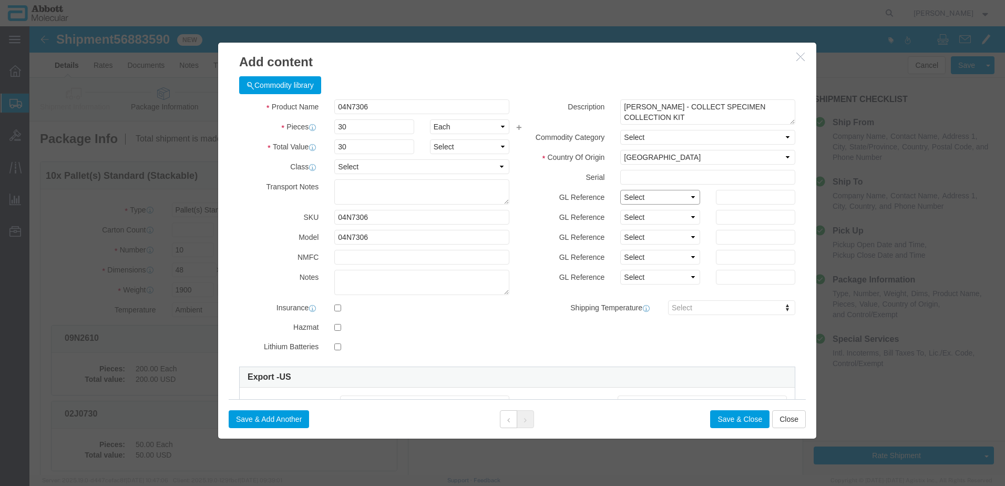
click select "Select Account Type Activity ID Airline Appointment Number ASN Batch Number Bil…"
click button "Save & Add Another"
click input "text"
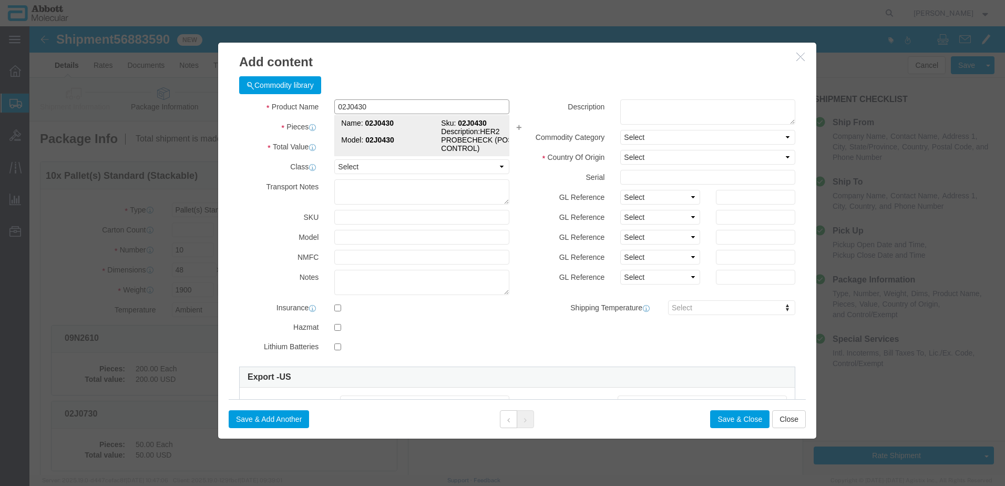
click td "Model: 02J0430"
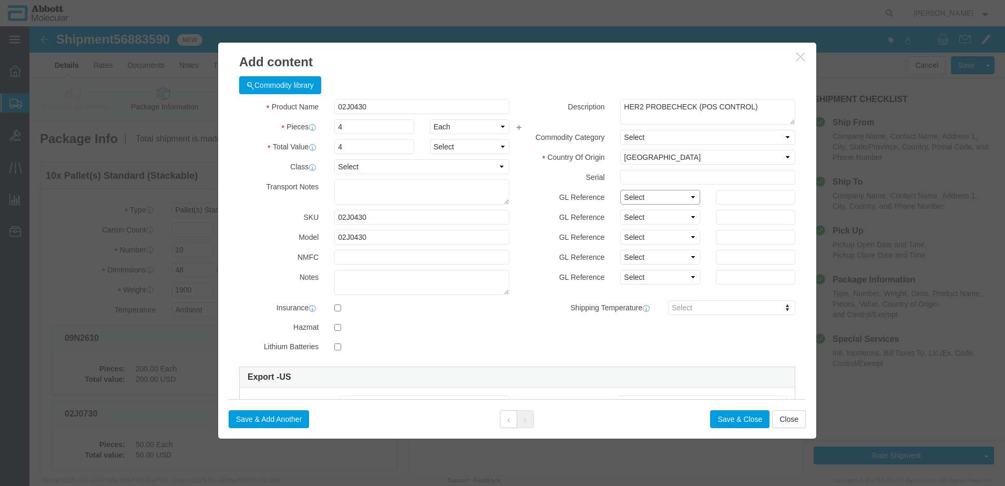
drag, startPoint x: 620, startPoint y: 166, endPoint x: 622, endPoint y: 198, distance: 32.1
click select "Select Account Type Activity ID Airline Appointment Number ASN Batch Number Bil…"
click div "Save & Add Another Save & Close Close"
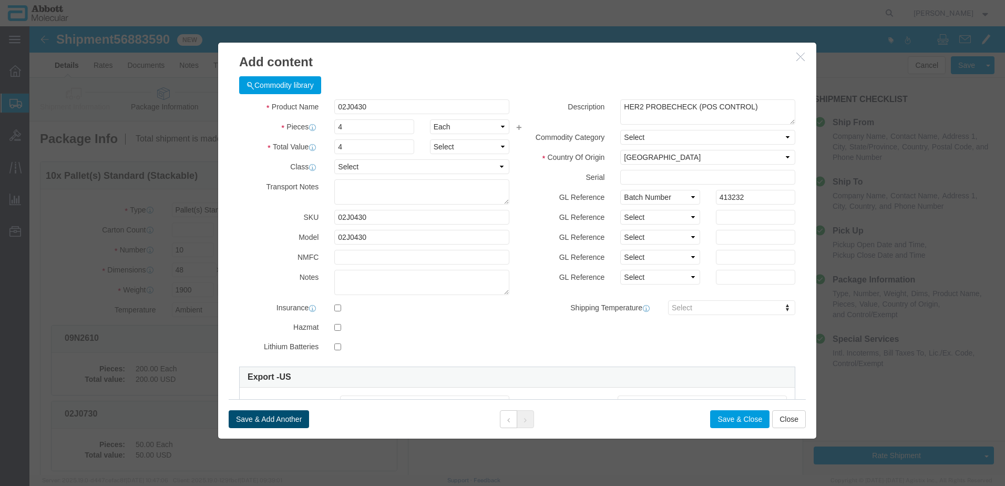
click button "Save & Add Another"
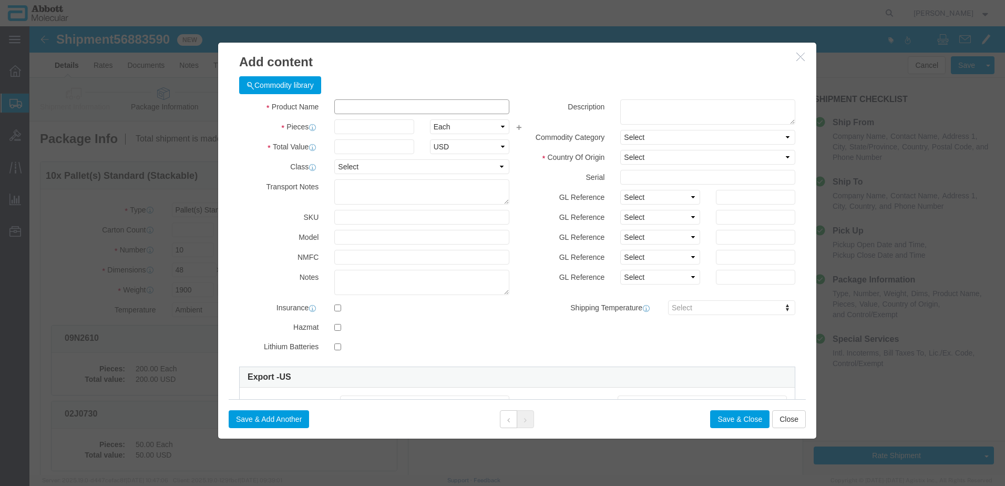
click input "text"
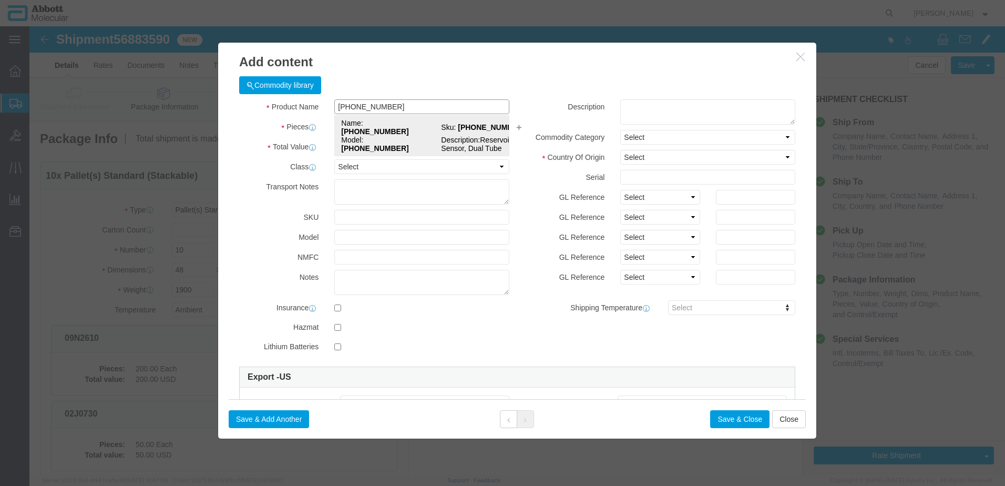
click strong "[PHONE_NUMBER]"
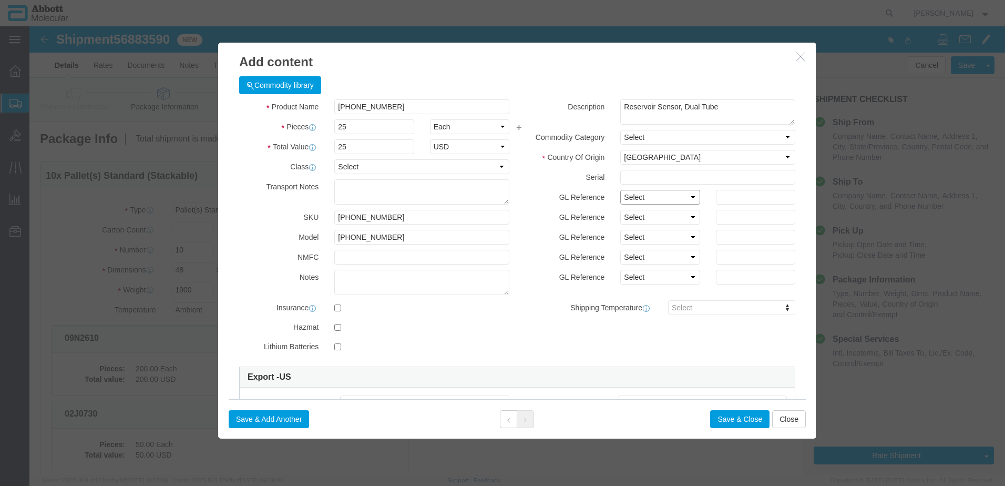
click select "Select Account Type Activity ID Airline Appointment Number ASN Batch Number Bil…"
click button "Save & Close"
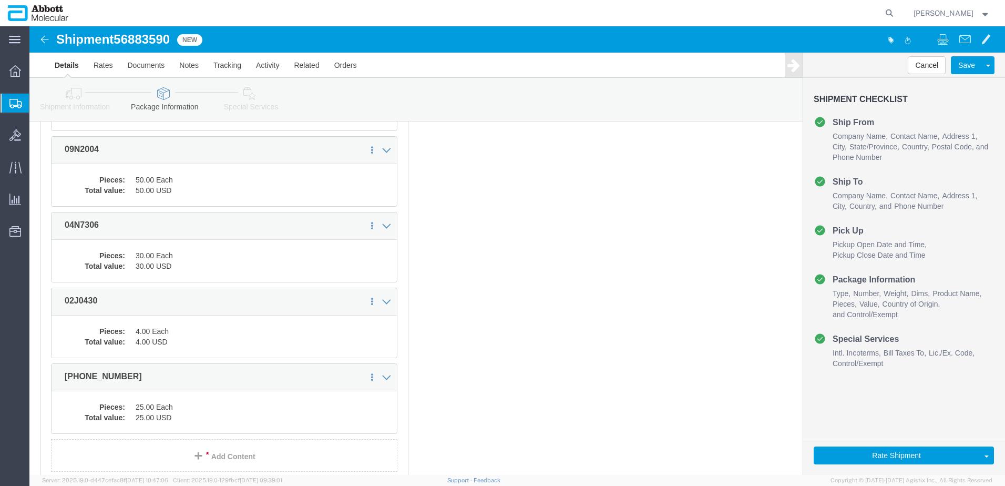
scroll to position [725, 0]
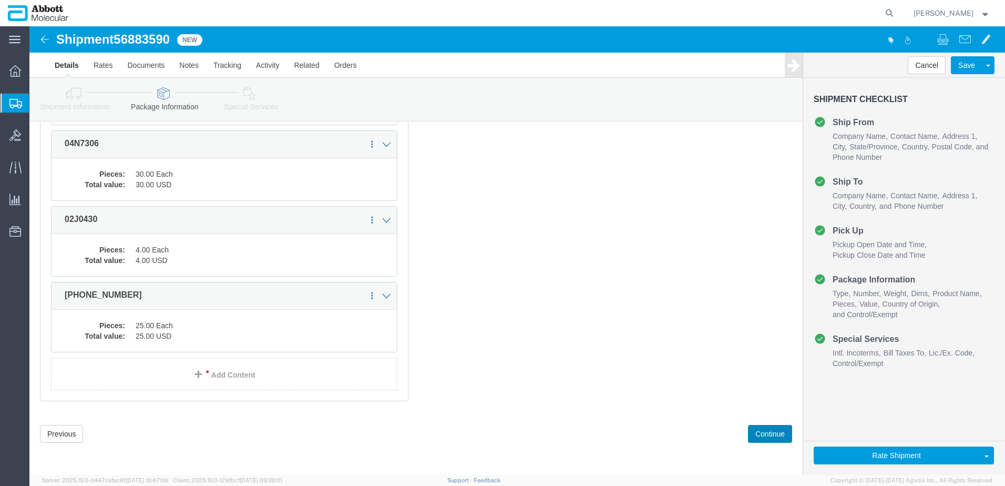
click button "Continue"
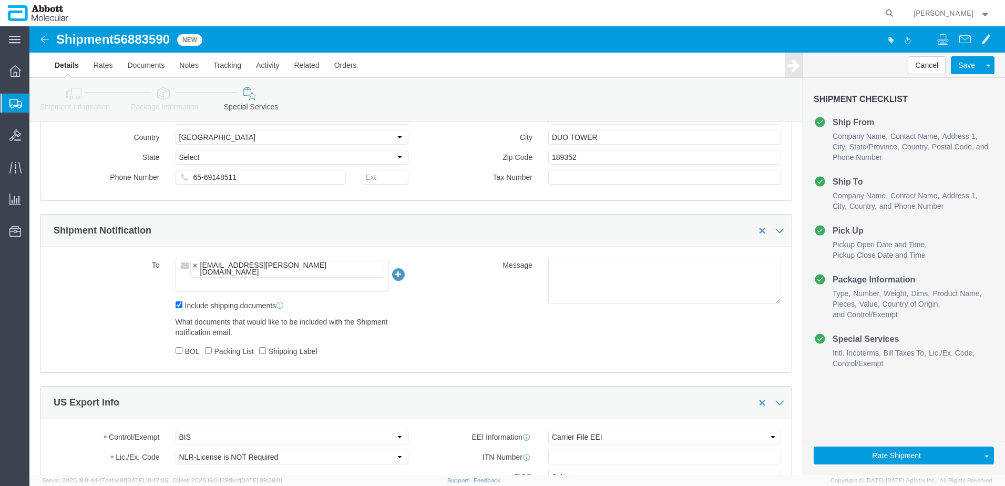
scroll to position [1582, 0]
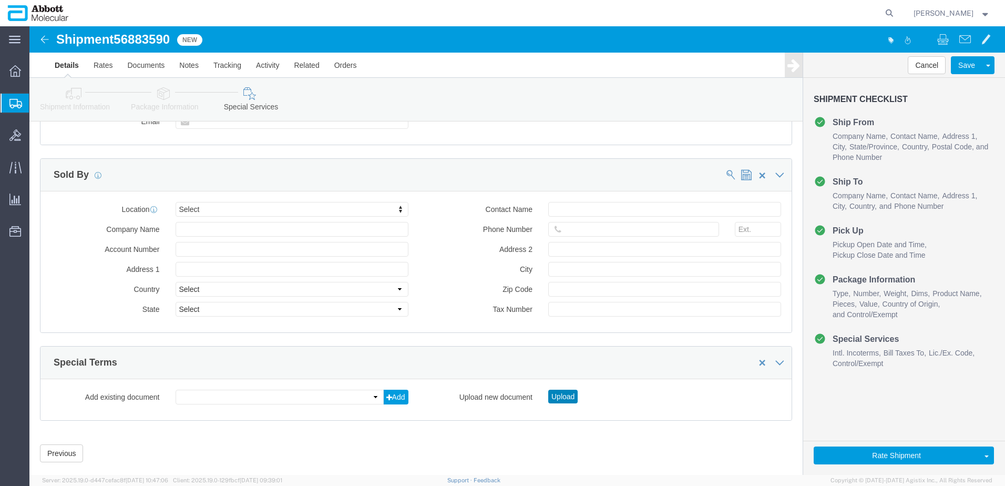
click button "Upload"
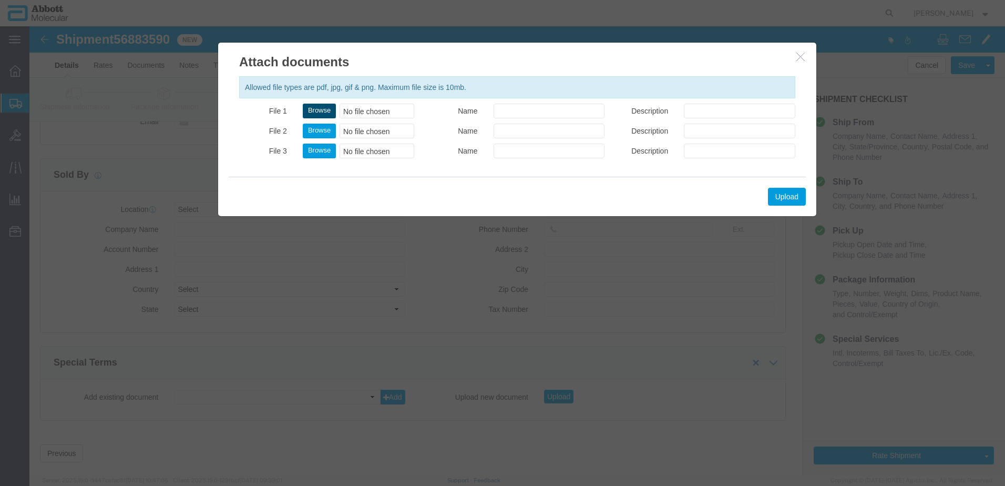
click button "Browse"
click button "Upload"
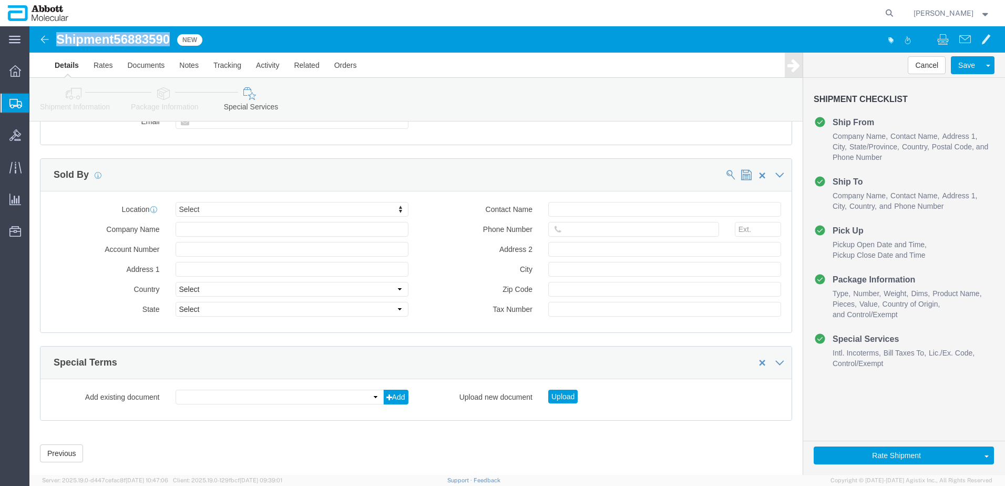
drag, startPoint x: 30, startPoint y: 11, endPoint x: 142, endPoint y: 7, distance: 111.5
click h1 "Shipment 56883590"
copy h1 "Shipment 56883590"
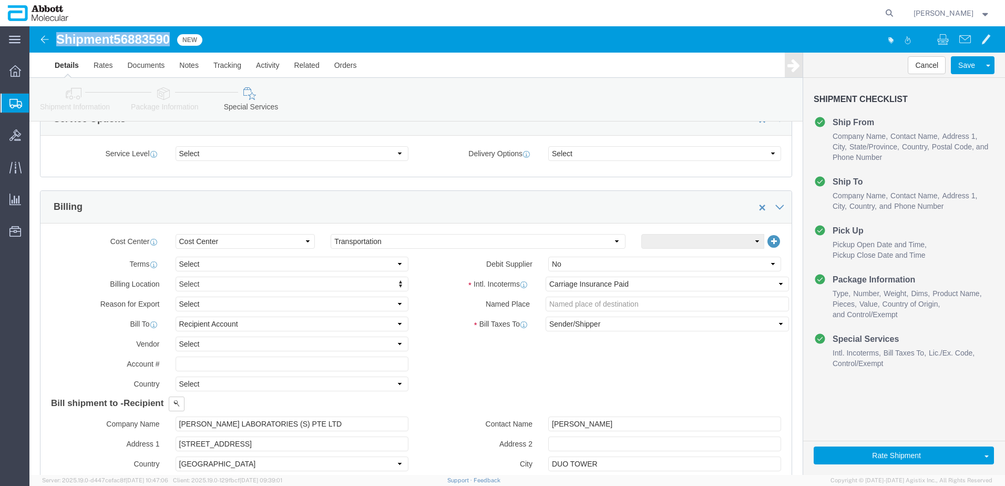
scroll to position [373, 0]
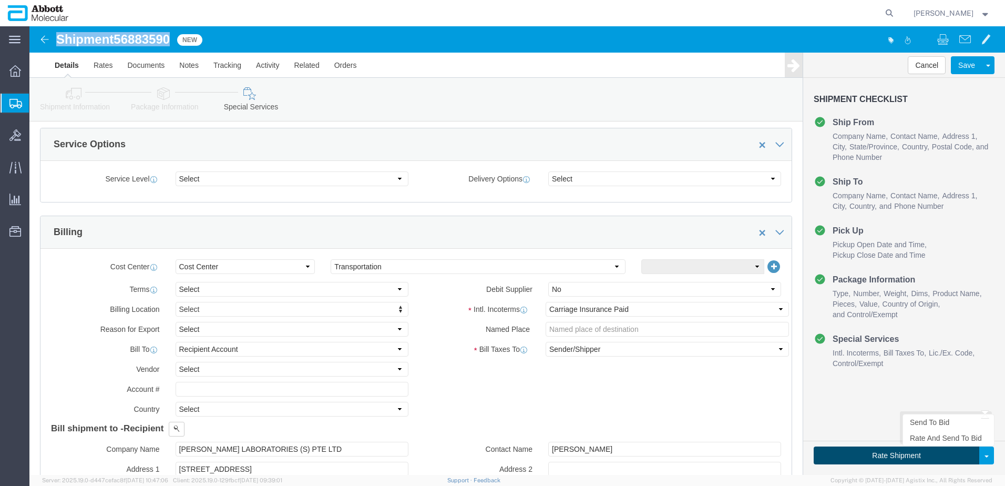
drag, startPoint x: 820, startPoint y: 426, endPoint x: 3, endPoint y: 120, distance: 872.1
click button "Rate Shipment"
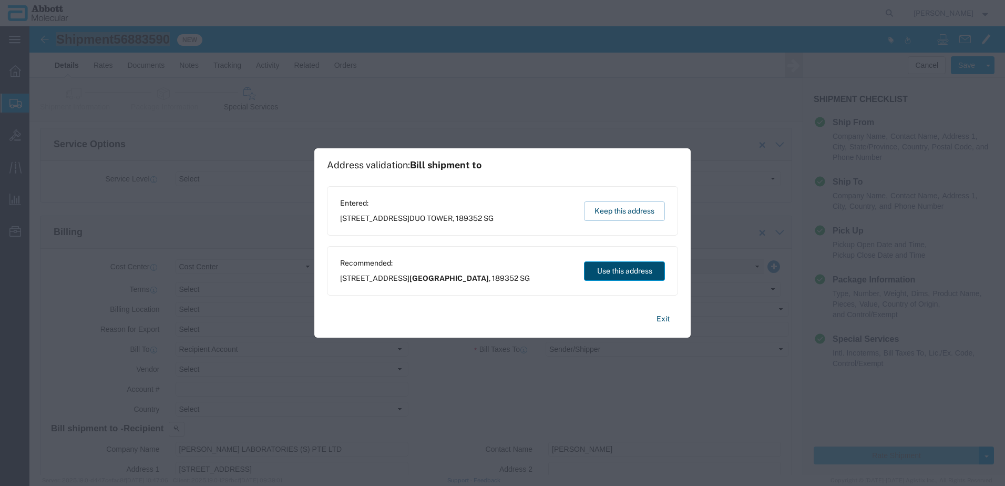
click at [614, 276] on button "Use this address" at bounding box center [624, 270] width 81 height 19
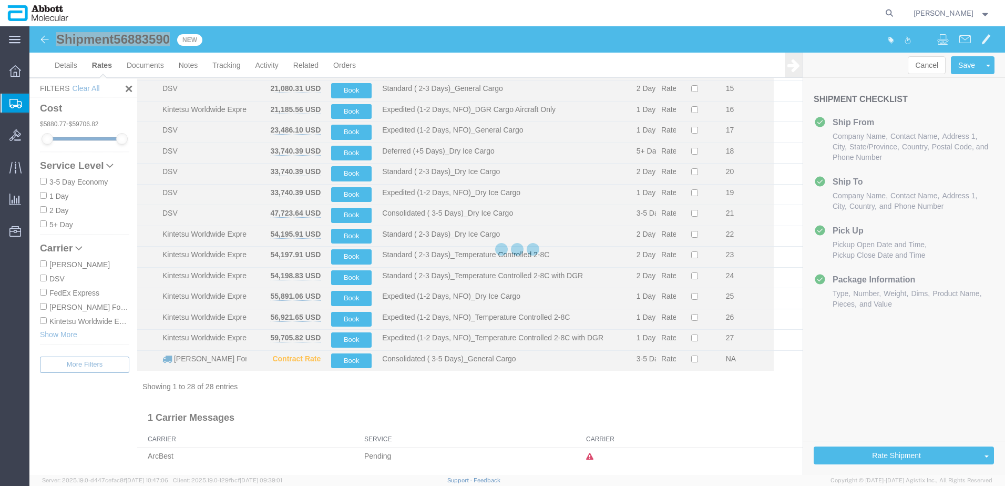
scroll to position [329, 0]
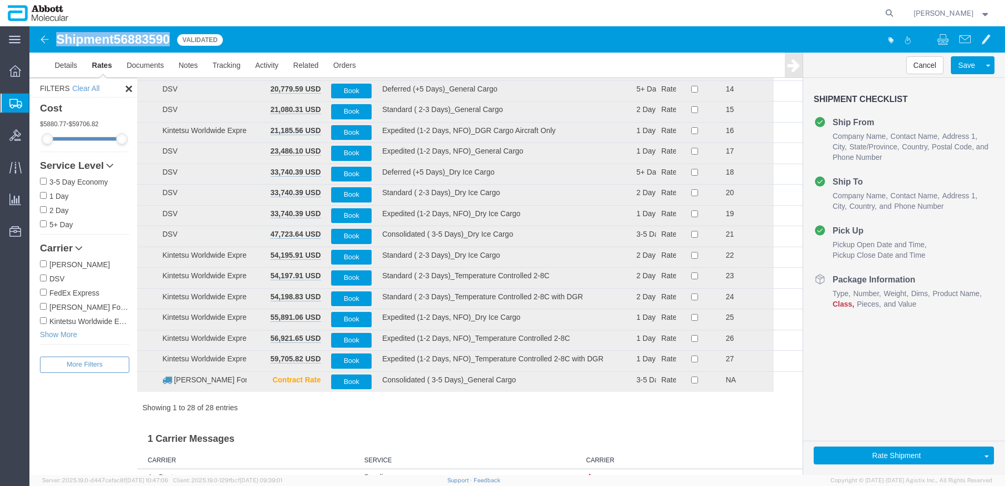
click at [42, 323] on input "Kintetsu Worldwide Express" at bounding box center [43, 320] width 7 height 7
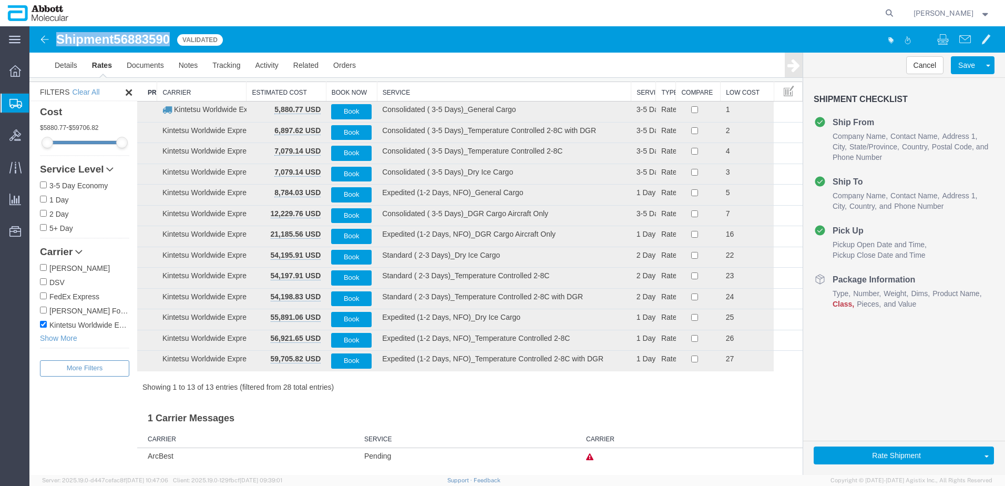
scroll to position [38, 0]
click at [398, 94] on th "Service" at bounding box center [504, 91] width 255 height 19
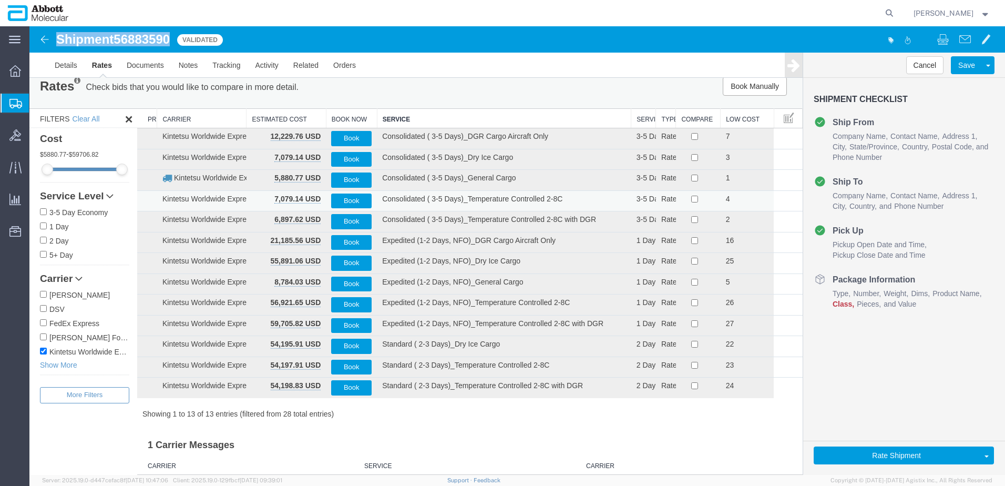
scroll to position [0, 0]
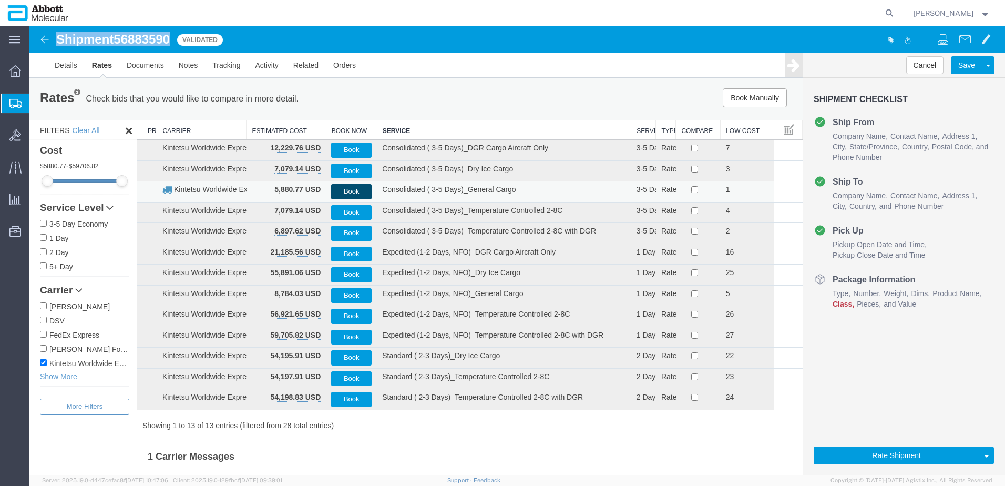
click at [348, 194] on button "Book" at bounding box center [351, 191] width 40 height 15
